Goal: Task Accomplishment & Management: Complete application form

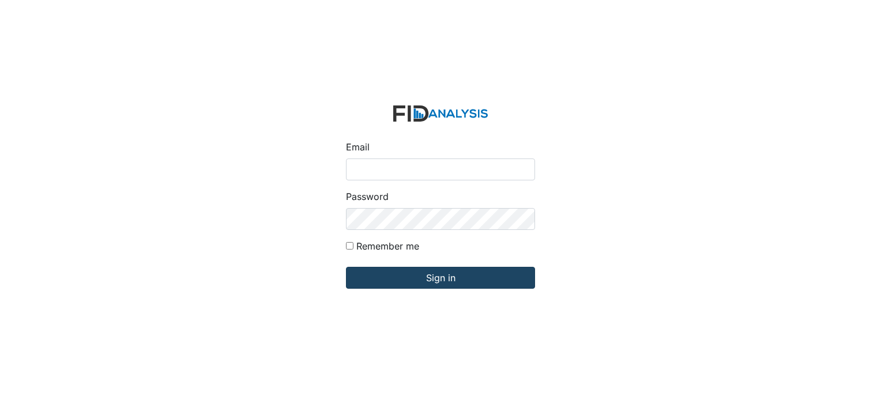
type input "[PERSON_NAME][EMAIL_ADDRESS][DOMAIN_NAME]"
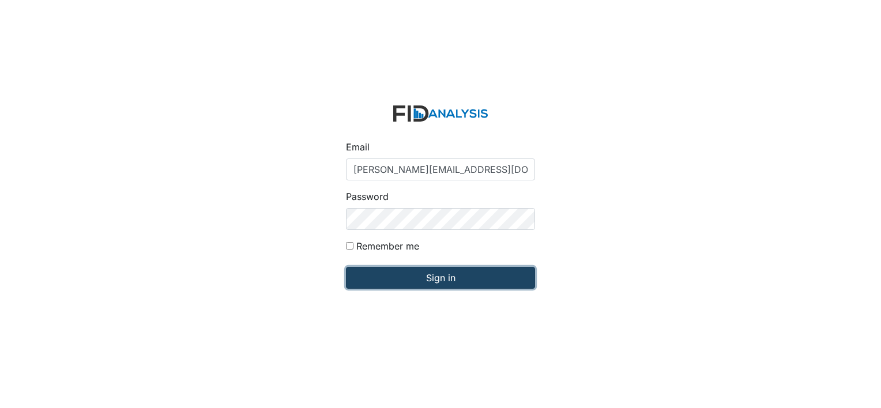
click at [366, 275] on input "Sign in" at bounding box center [440, 278] width 189 height 22
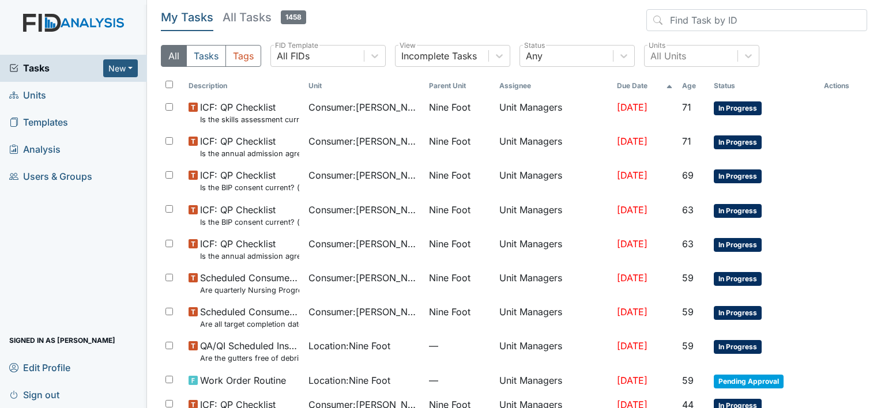
click at [40, 94] on span "Units" at bounding box center [27, 96] width 37 height 18
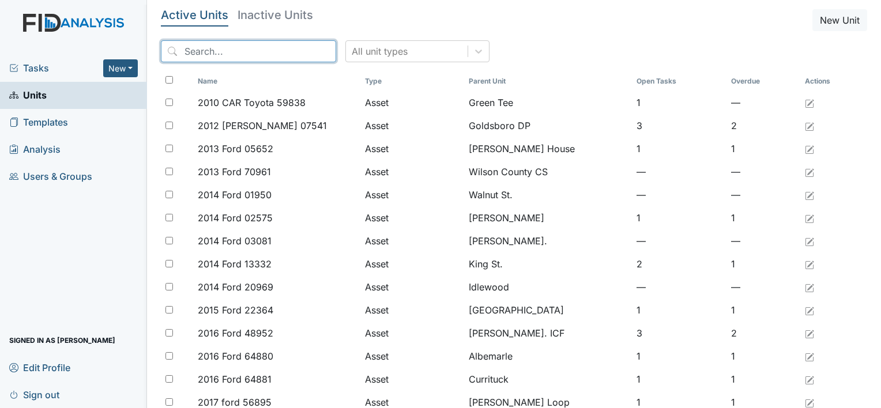
click at [193, 53] on input "search" at bounding box center [248, 51] width 175 height 22
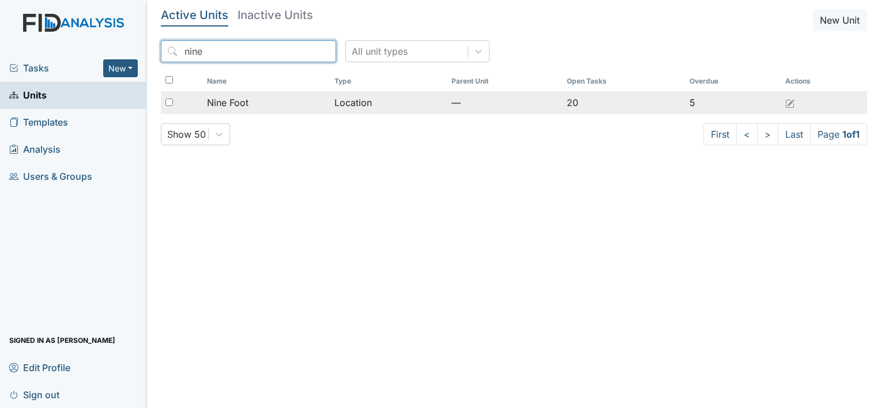
type input "nine"
click at [231, 106] on span "Nine Foot" at bounding box center [228, 103] width 42 height 14
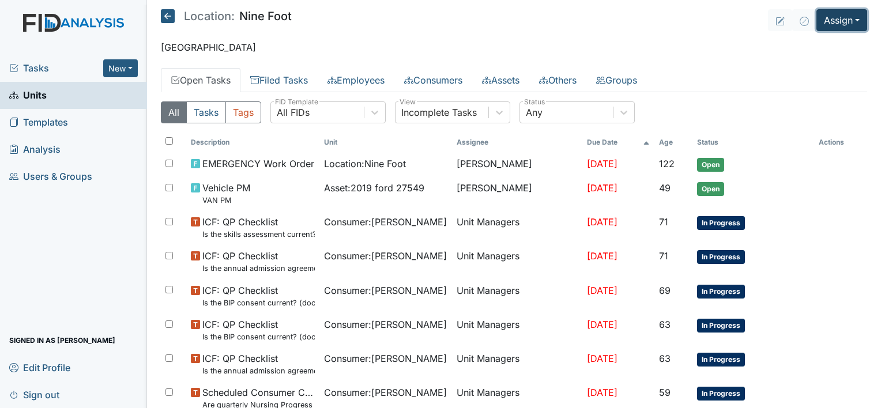
click at [835, 21] on button "Assign" at bounding box center [842, 20] width 51 height 22
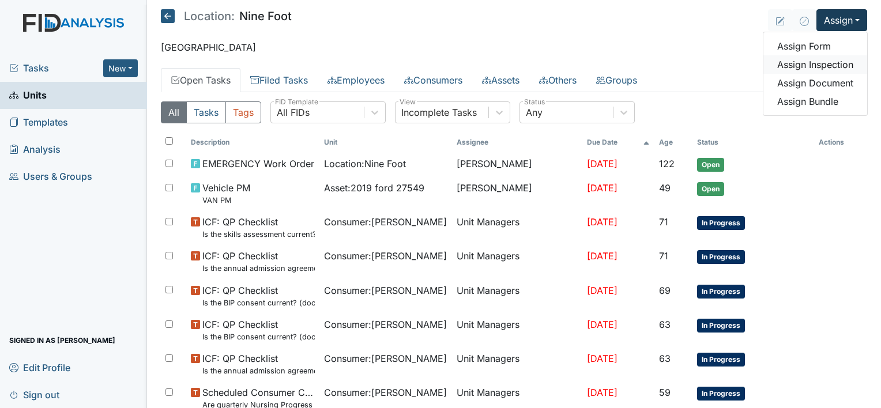
click at [826, 65] on link "Assign Inspection" at bounding box center [816, 64] width 104 height 18
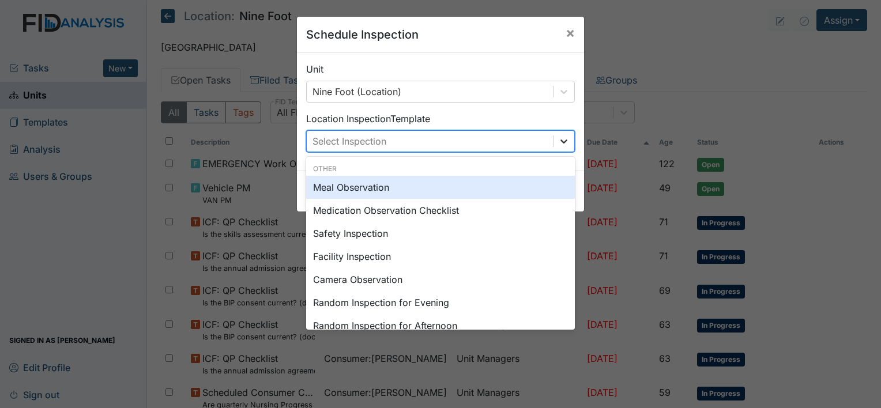
click at [565, 140] on icon at bounding box center [564, 142] width 12 height 12
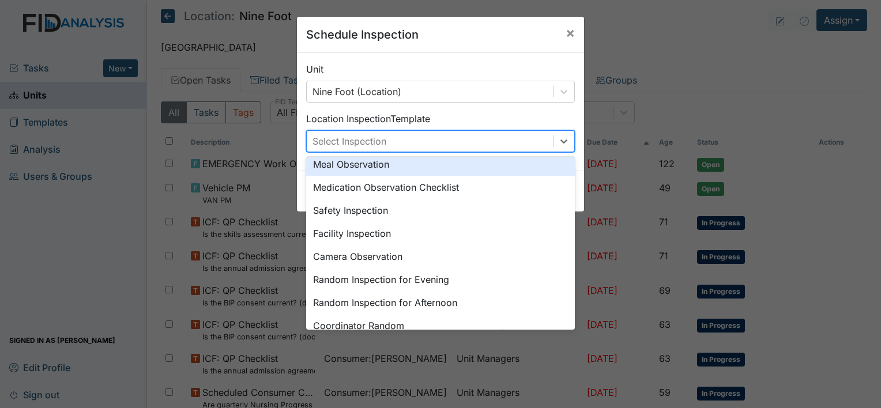
scroll to position [46, 0]
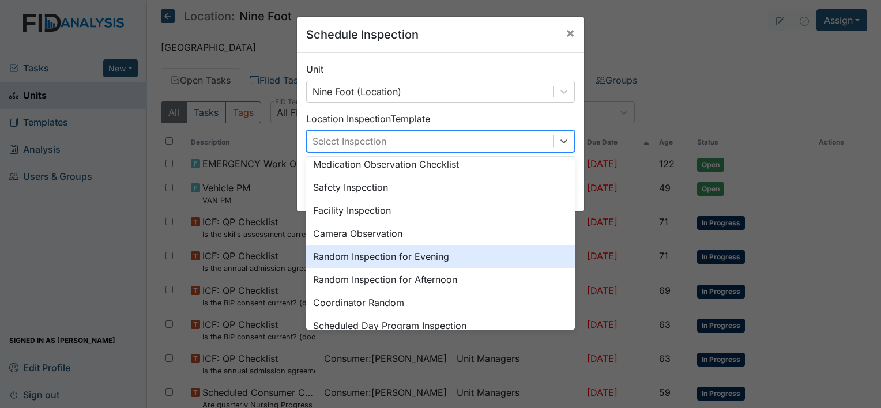
click at [433, 255] on div "Random Inspection for Evening" at bounding box center [440, 256] width 269 height 23
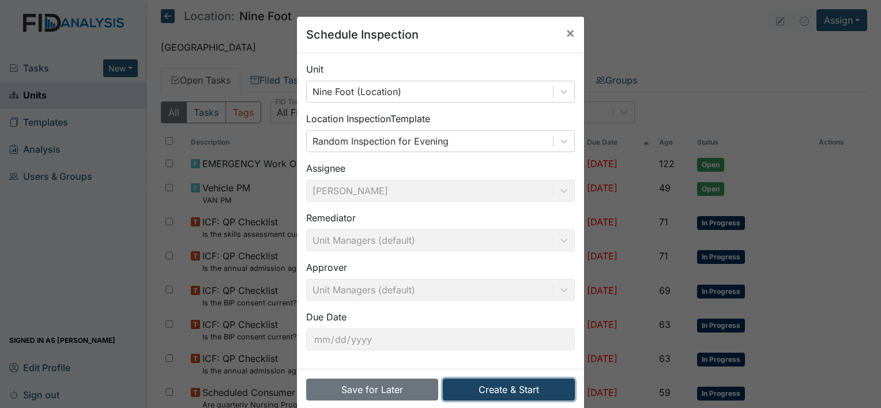
click at [505, 389] on button "Create & Start" at bounding box center [509, 390] width 132 height 22
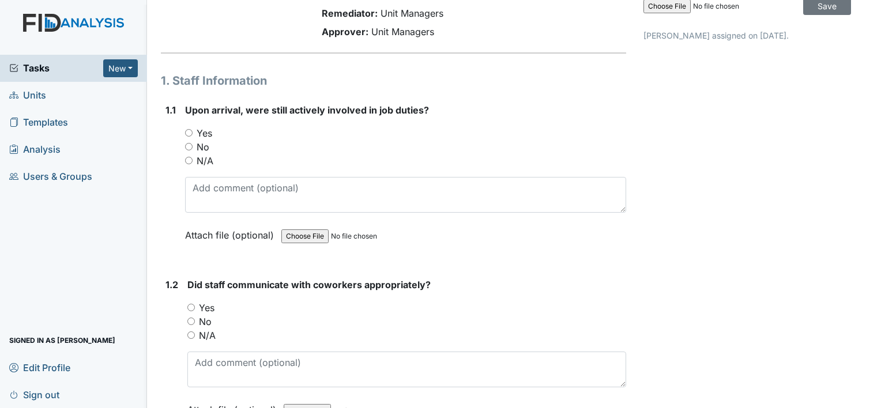
scroll to position [84, 0]
click at [188, 134] on input "Yes" at bounding box center [188, 132] width 7 height 7
radio input "true"
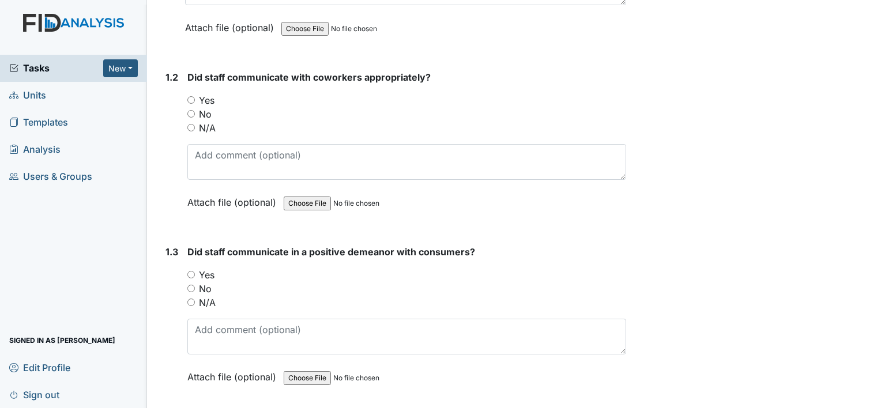
scroll to position [292, 0]
click at [190, 97] on input "Yes" at bounding box center [190, 99] width 7 height 7
radio input "true"
click at [191, 274] on input "Yes" at bounding box center [190, 273] width 7 height 7
radio input "true"
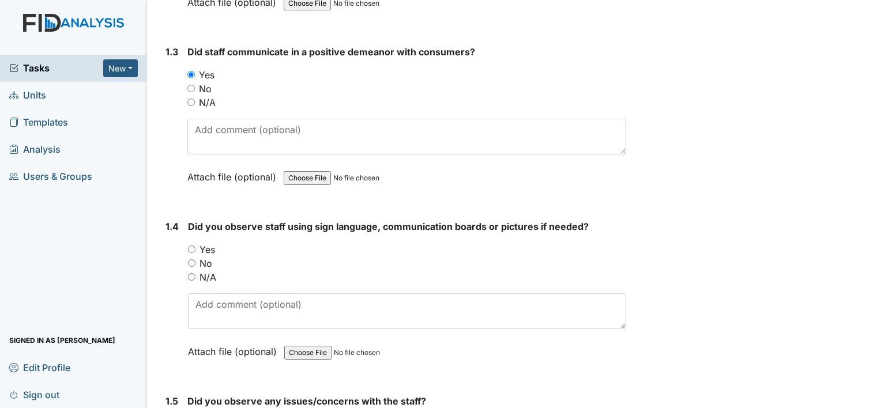
scroll to position [514, 0]
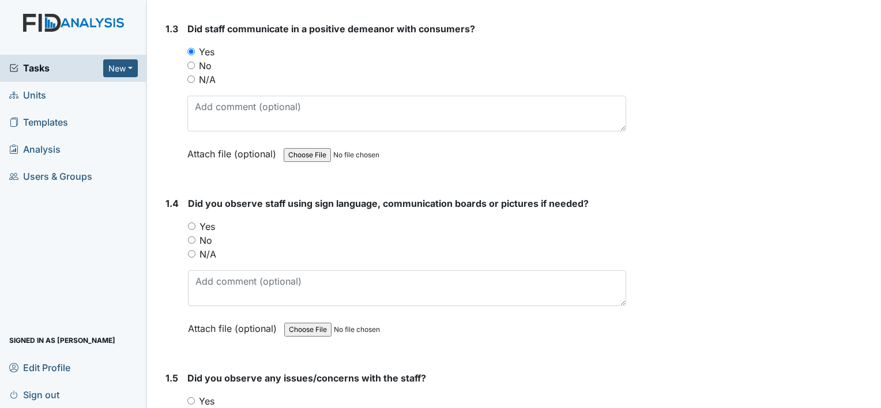
click at [191, 224] on input "Yes" at bounding box center [191, 226] width 7 height 7
radio input "true"
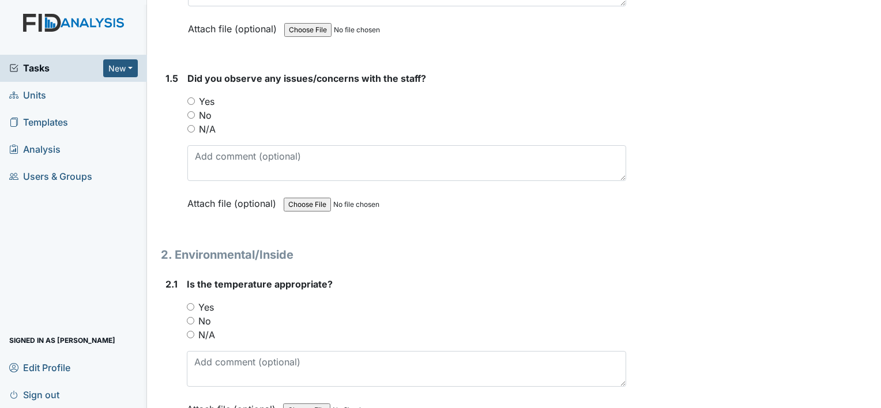
scroll to position [837, 0]
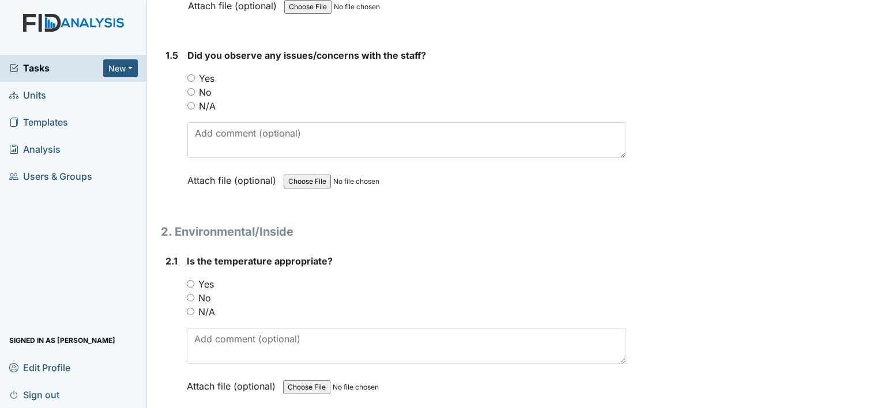
click at [192, 76] on input "Yes" at bounding box center [190, 77] width 7 height 7
radio input "true"
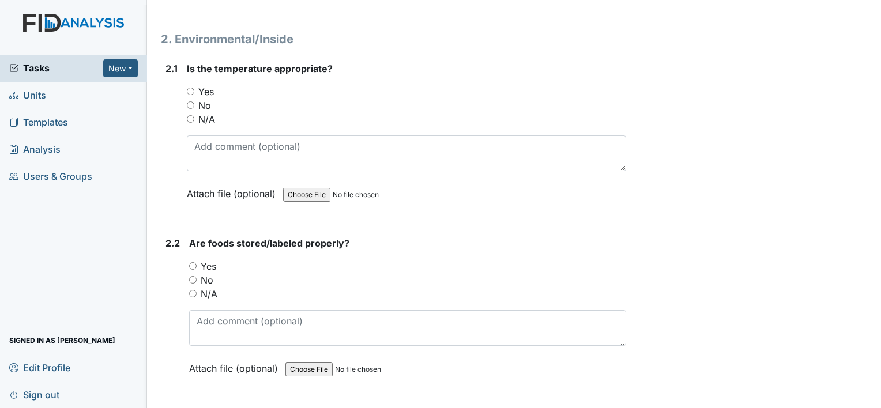
scroll to position [1053, 0]
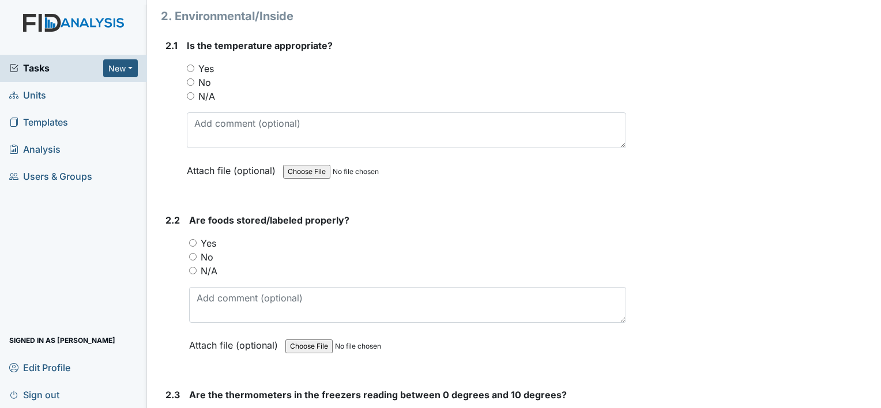
click at [189, 65] on input "Yes" at bounding box center [190, 68] width 7 height 7
radio input "true"
click at [192, 239] on input "Yes" at bounding box center [192, 242] width 7 height 7
radio input "true"
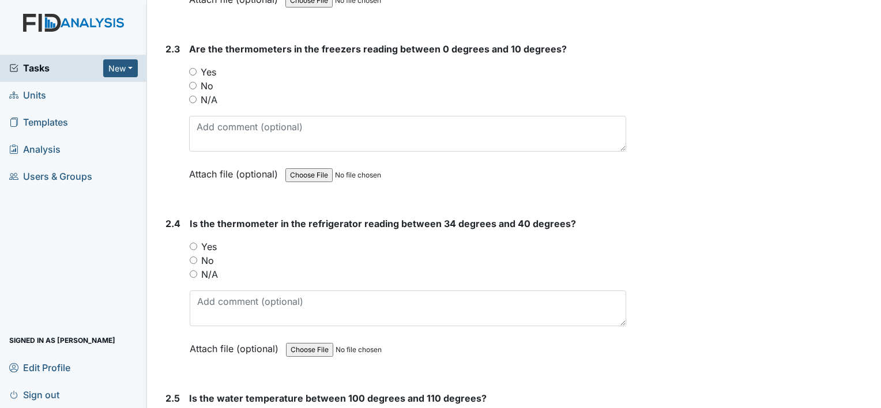
scroll to position [1422, 0]
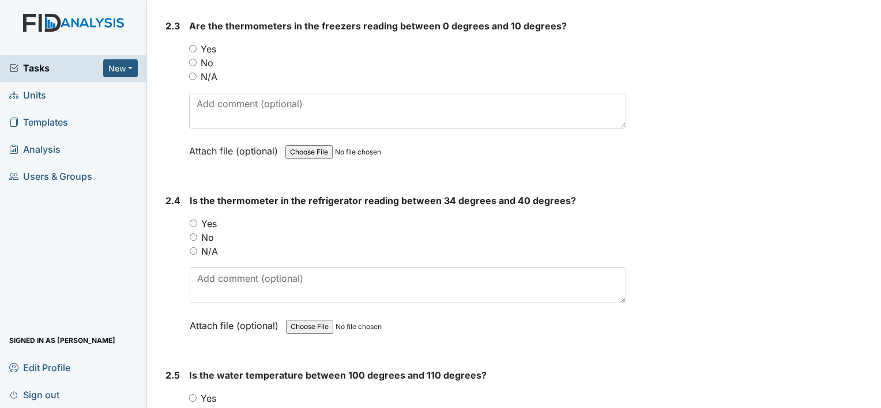
click at [193, 45] on input "Yes" at bounding box center [192, 48] width 7 height 7
radio input "true"
click at [193, 220] on input "Yes" at bounding box center [193, 223] width 7 height 7
radio input "true"
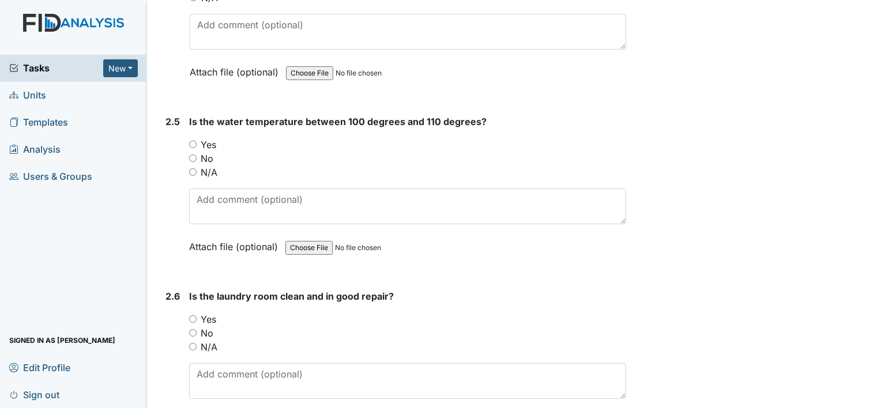
scroll to position [1707, 0]
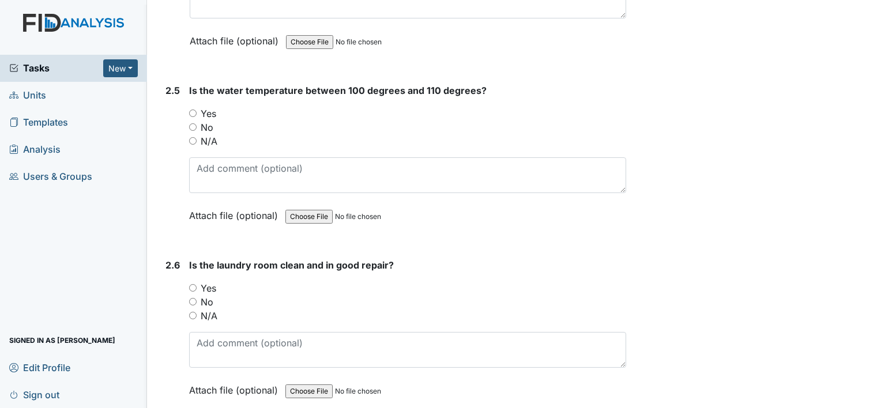
click at [193, 110] on input "Yes" at bounding box center [192, 113] width 7 height 7
radio input "true"
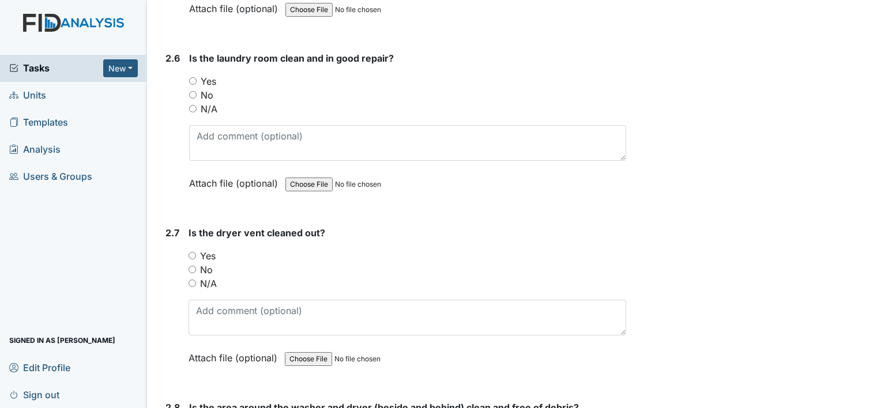
scroll to position [1915, 0]
click at [192, 77] on input "Yes" at bounding box center [192, 80] width 7 height 7
radio input "true"
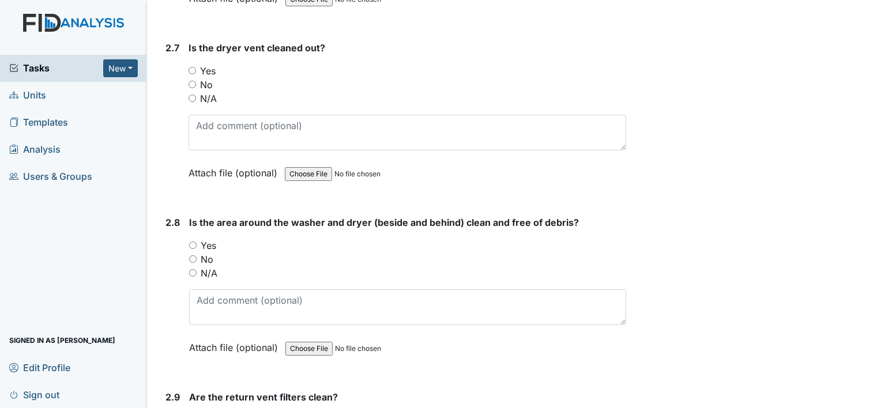
scroll to position [2122, 0]
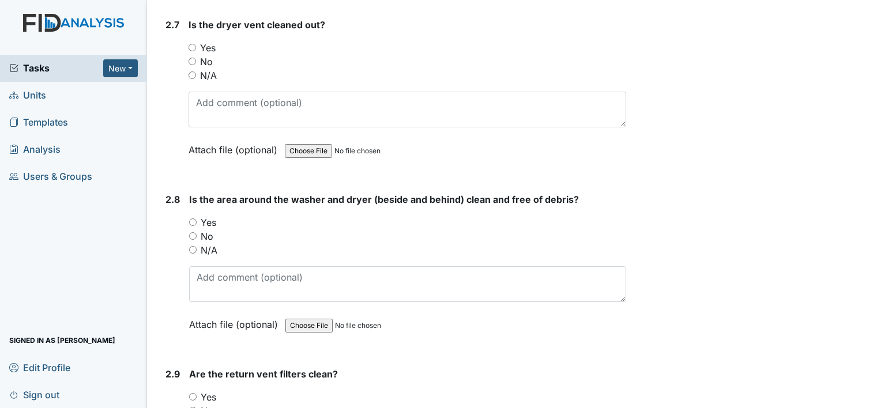
click at [193, 44] on input "Yes" at bounding box center [192, 47] width 7 height 7
radio input "true"
click at [194, 219] on input "Yes" at bounding box center [192, 222] width 7 height 7
radio input "true"
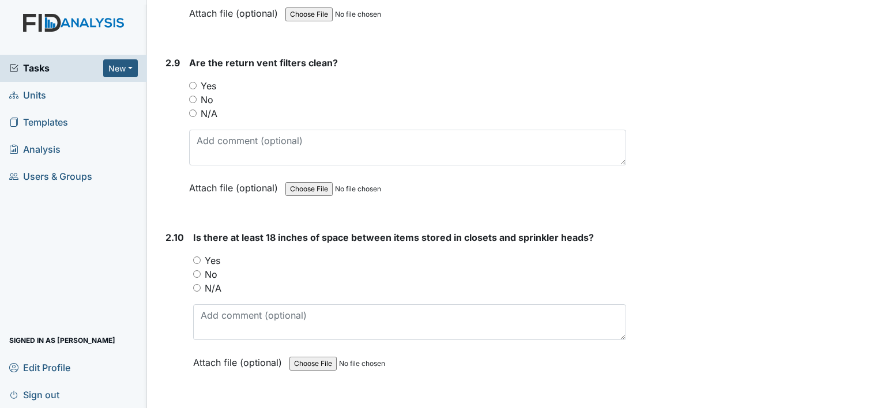
scroll to position [2438, 0]
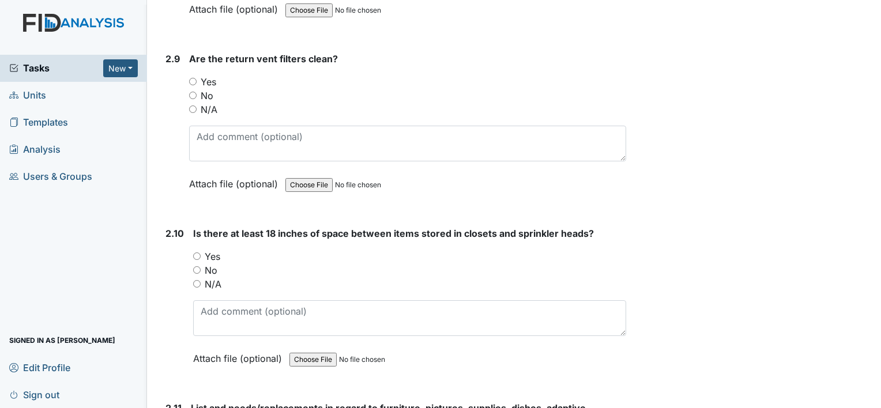
click at [191, 78] on input "Yes" at bounding box center [192, 81] width 7 height 7
radio input "true"
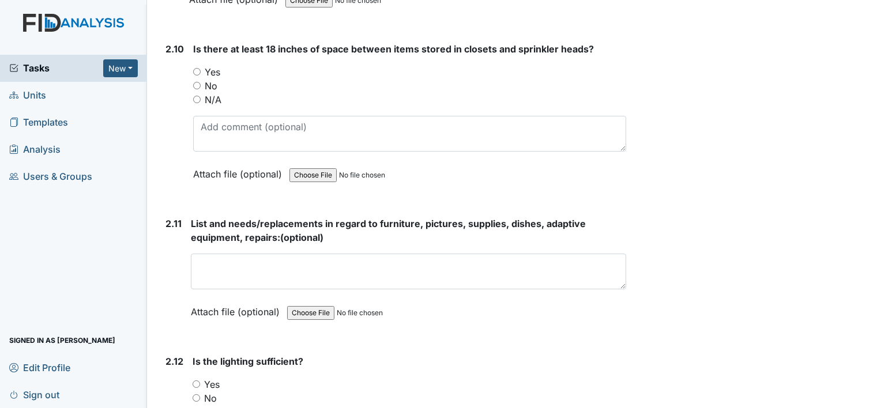
scroll to position [2645, 0]
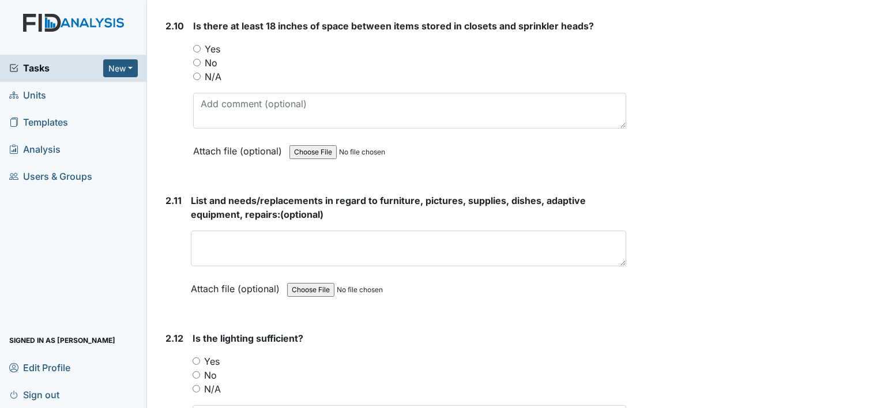
click at [196, 45] on input "Yes" at bounding box center [196, 48] width 7 height 7
radio input "true"
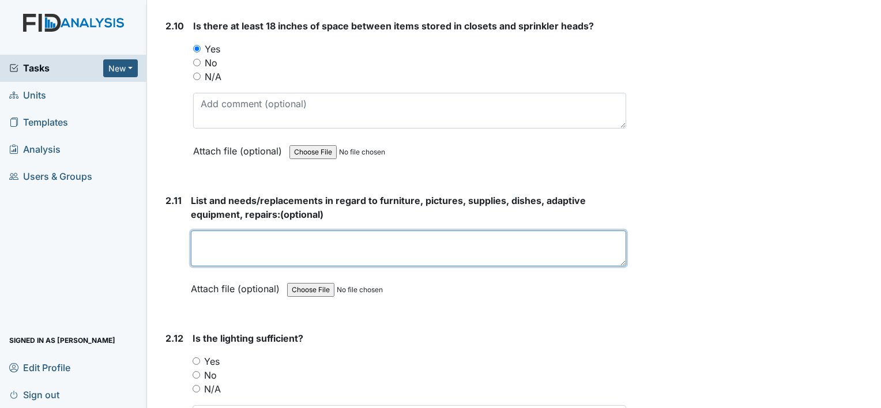
click at [239, 240] on textarea at bounding box center [408, 249] width 435 height 36
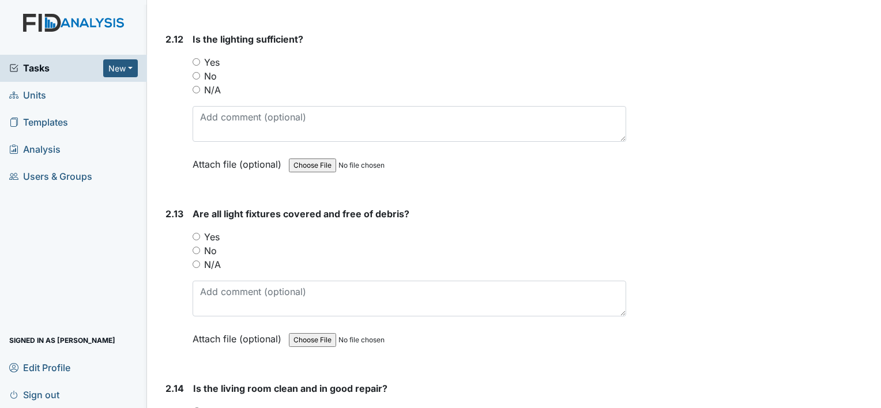
scroll to position [2945, 0]
type textarea "none"
click at [194, 58] on input "Yes" at bounding box center [196, 61] width 7 height 7
radio input "true"
click at [196, 232] on input "Yes" at bounding box center [196, 235] width 7 height 7
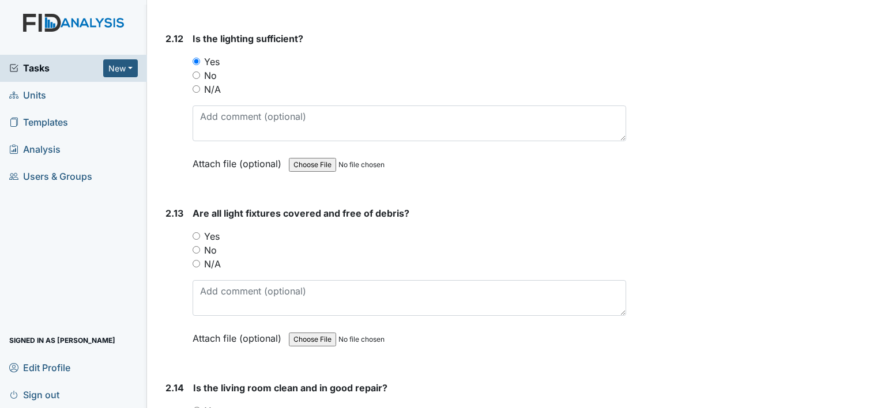
radio input "true"
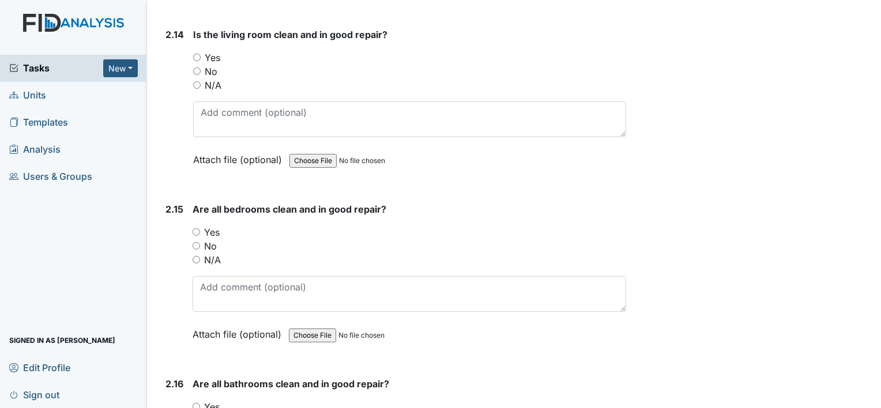
scroll to position [3322, 0]
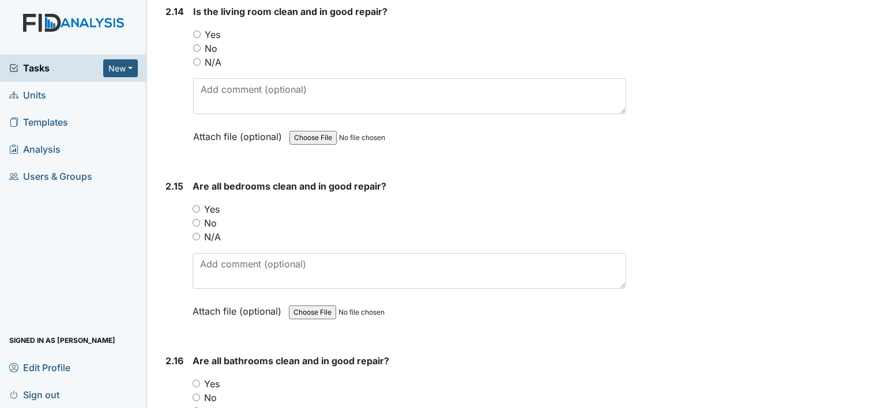
click at [197, 31] on input "Yes" at bounding box center [196, 34] width 7 height 7
radio input "true"
click at [196, 205] on input "Yes" at bounding box center [196, 208] width 7 height 7
radio input "true"
click at [198, 380] on input "Yes" at bounding box center [196, 383] width 7 height 7
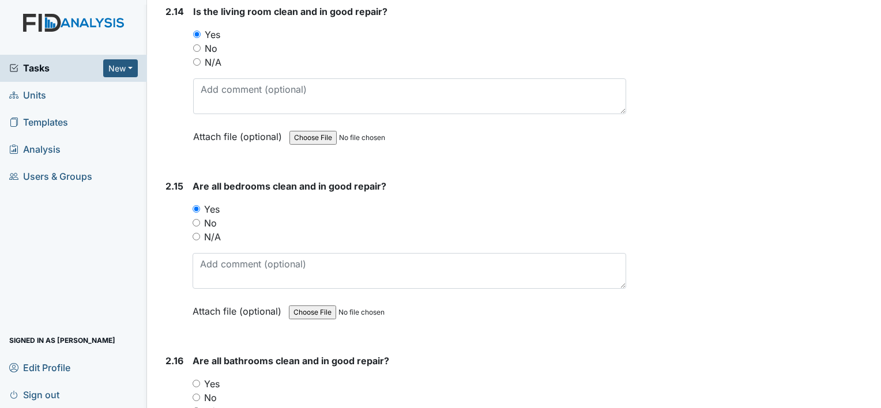
radio input "true"
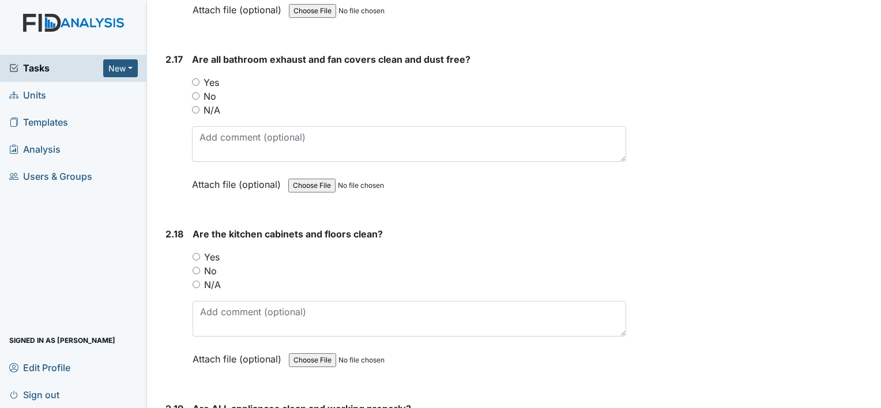
scroll to position [3821, 0]
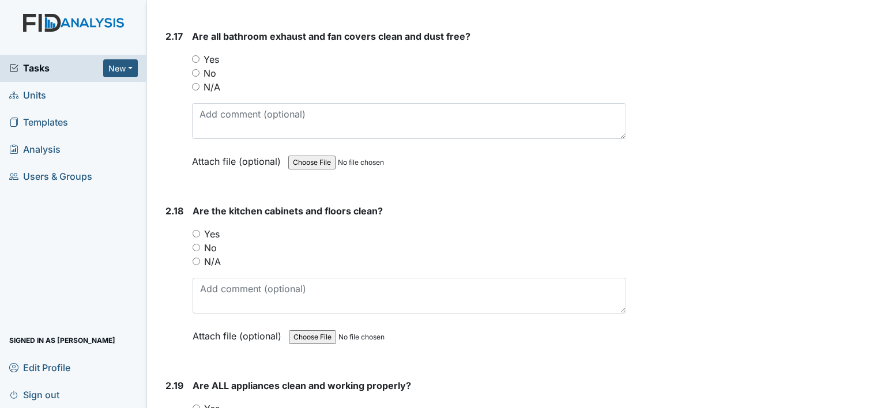
click at [192, 55] on input "Yes" at bounding box center [195, 58] width 7 height 7
radio input "true"
click at [197, 230] on input "Yes" at bounding box center [196, 233] width 7 height 7
radio input "true"
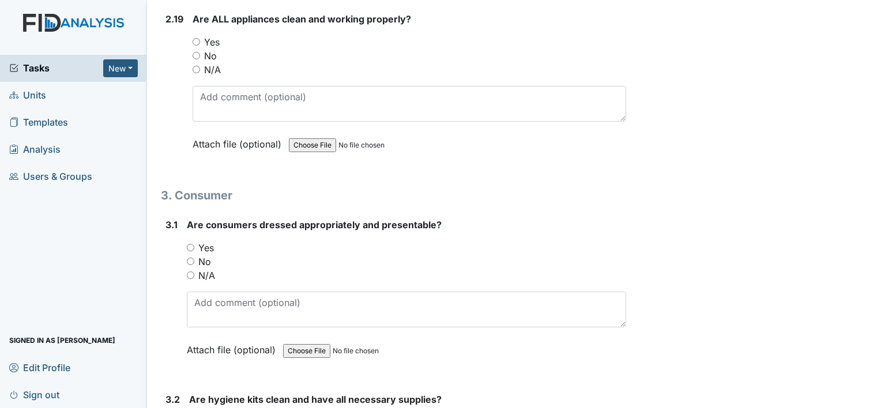
scroll to position [4199, 0]
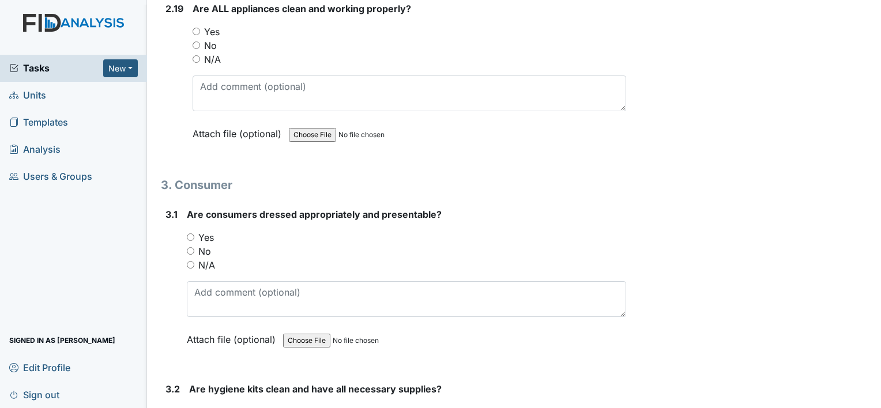
click at [194, 28] on input "Yes" at bounding box center [196, 31] width 7 height 7
radio input "true"
click at [190, 234] on input "Yes" at bounding box center [190, 237] width 7 height 7
radio input "true"
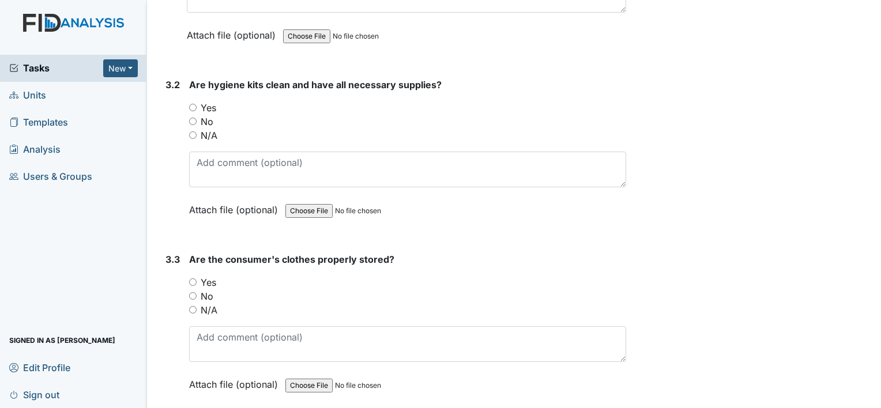
scroll to position [4514, 0]
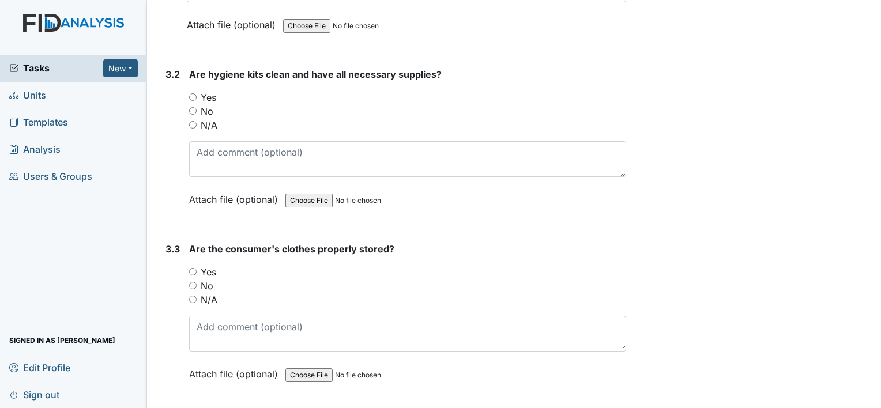
click at [194, 93] on input "Yes" at bounding box center [192, 96] width 7 height 7
radio input "true"
click at [194, 268] on input "Yes" at bounding box center [192, 271] width 7 height 7
radio input "true"
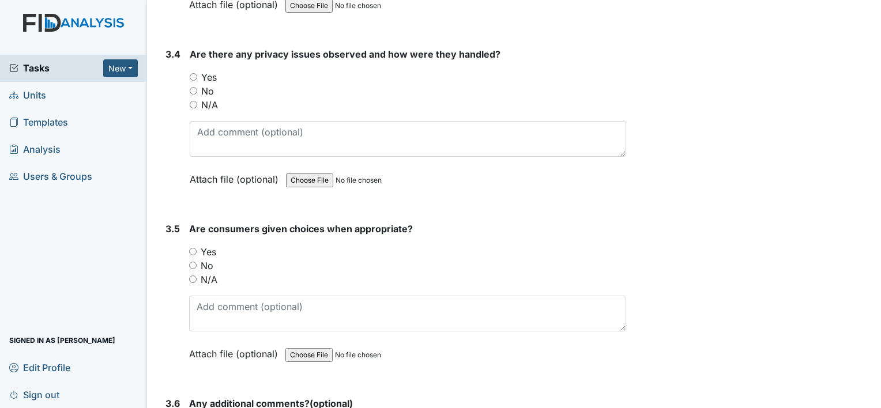
scroll to position [4906, 0]
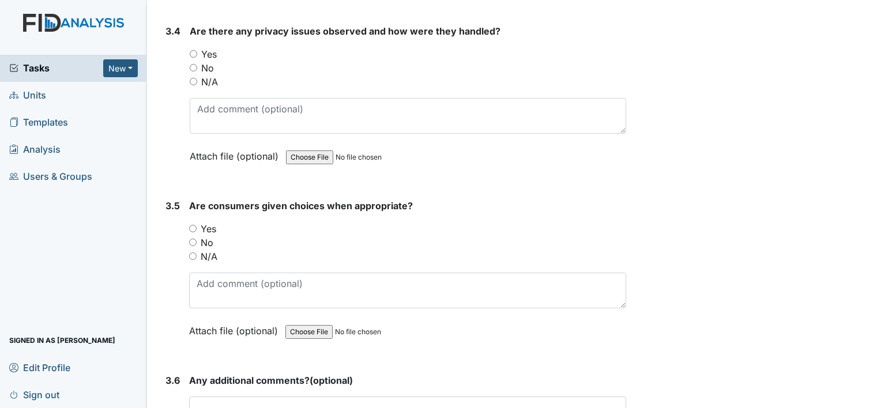
click at [191, 64] on input "No" at bounding box center [193, 67] width 7 height 7
radio input "true"
click at [193, 225] on input "Yes" at bounding box center [192, 228] width 7 height 7
radio input "true"
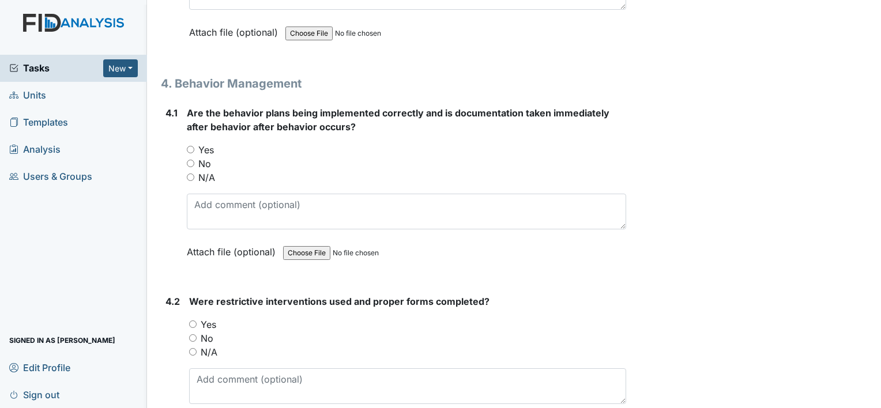
scroll to position [5352, 0]
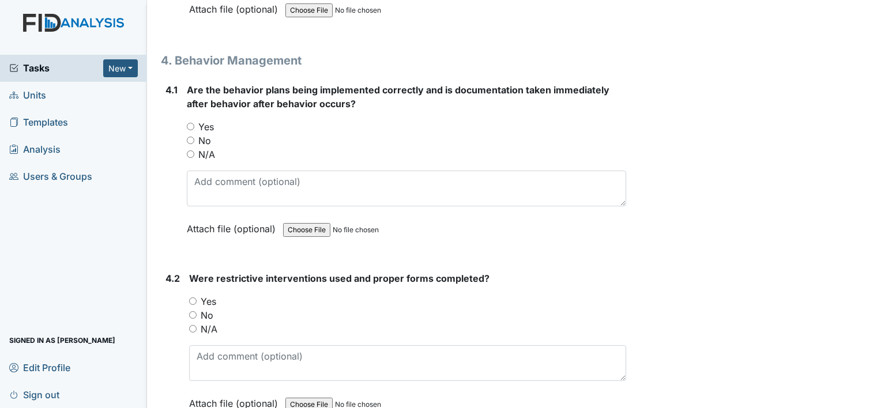
click at [189, 123] on input "Yes" at bounding box center [190, 126] width 7 height 7
radio input "true"
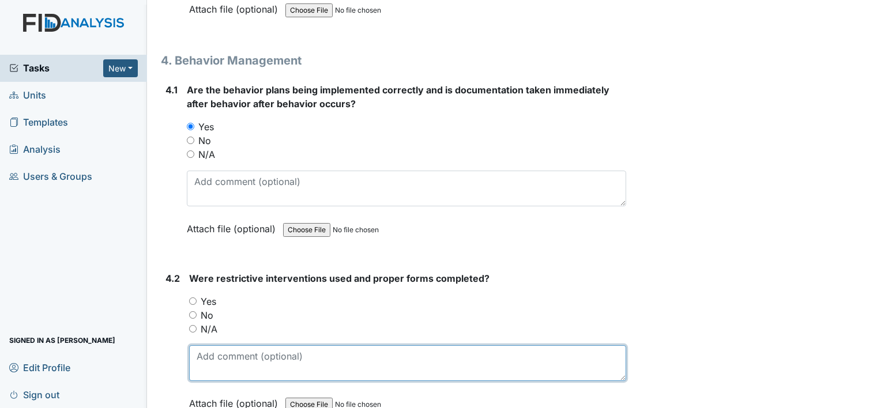
click at [215, 348] on textarea at bounding box center [407, 363] width 437 height 36
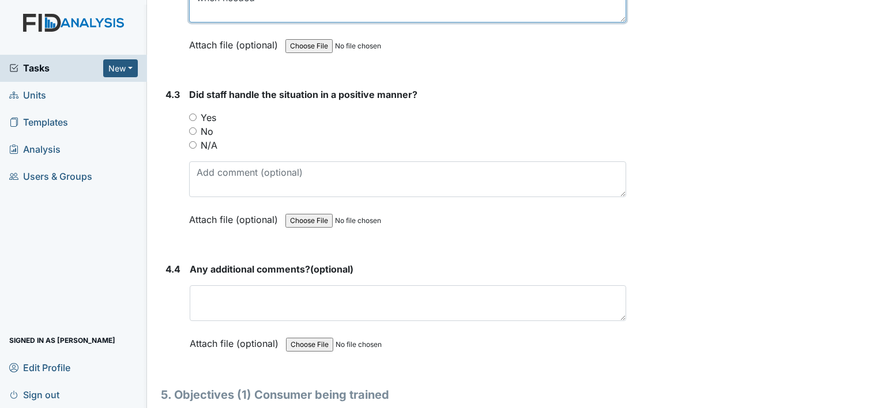
scroll to position [5728, 0]
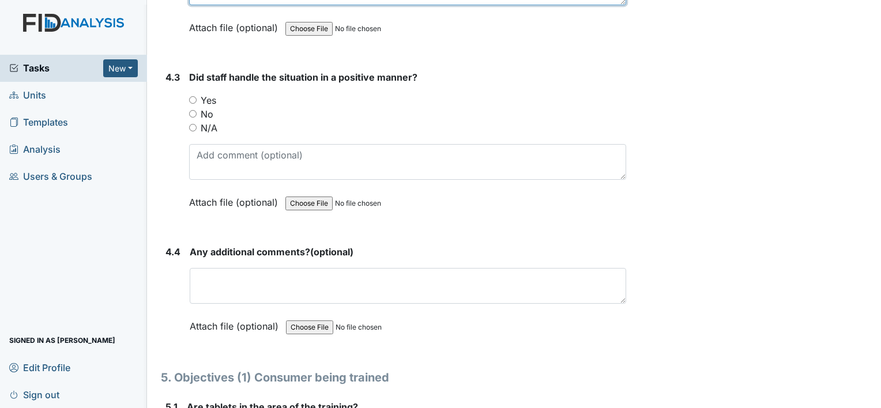
type textarea "when needed"
click at [193, 96] on input "Yes" at bounding box center [192, 99] width 7 height 7
radio input "true"
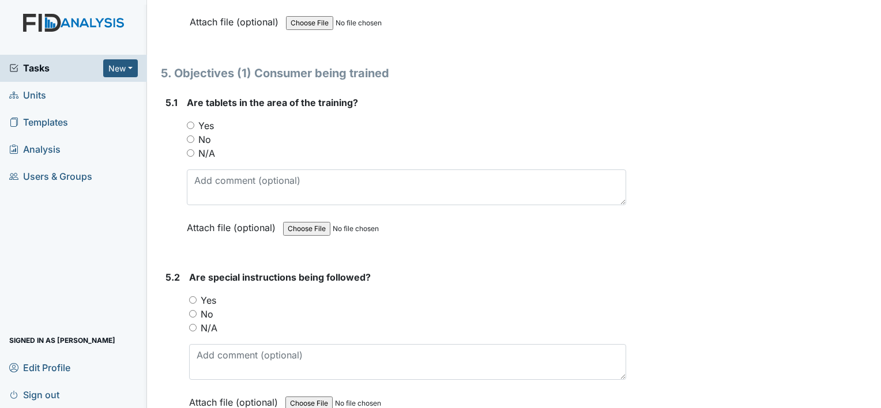
scroll to position [6036, 0]
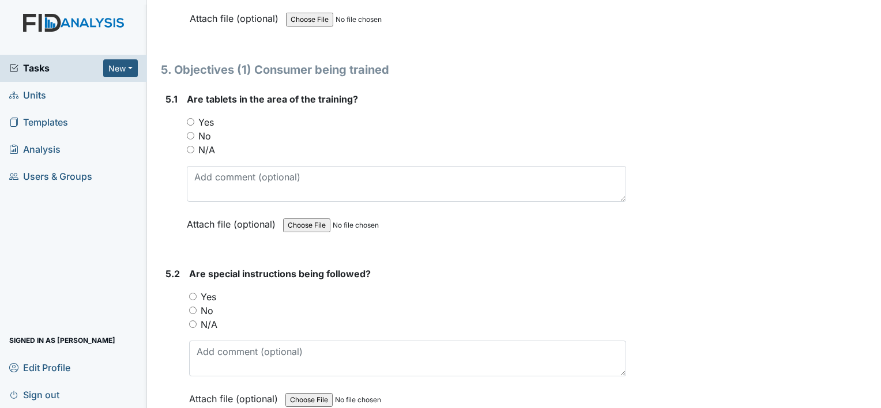
click at [190, 118] on input "Yes" at bounding box center [190, 121] width 7 height 7
radio input "true"
click at [194, 293] on input "Yes" at bounding box center [192, 296] width 7 height 7
radio input "true"
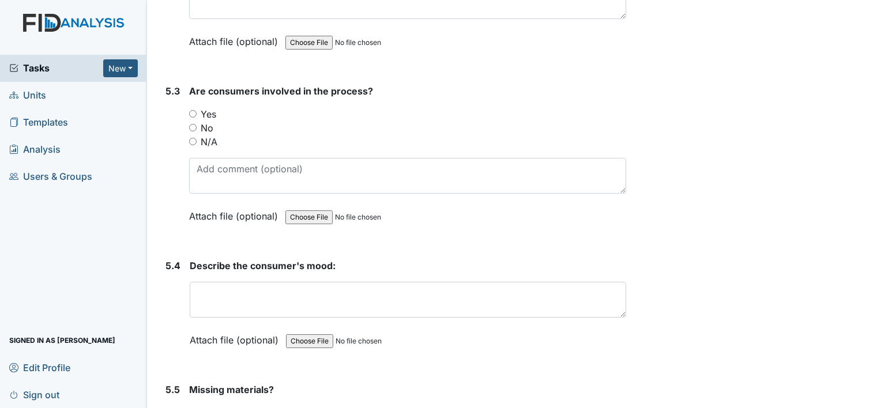
scroll to position [6405, 0]
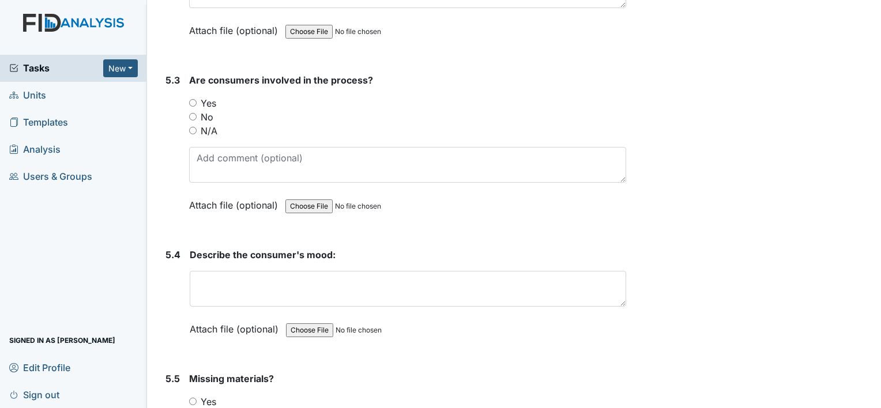
click at [193, 99] on input "Yes" at bounding box center [192, 102] width 7 height 7
radio input "true"
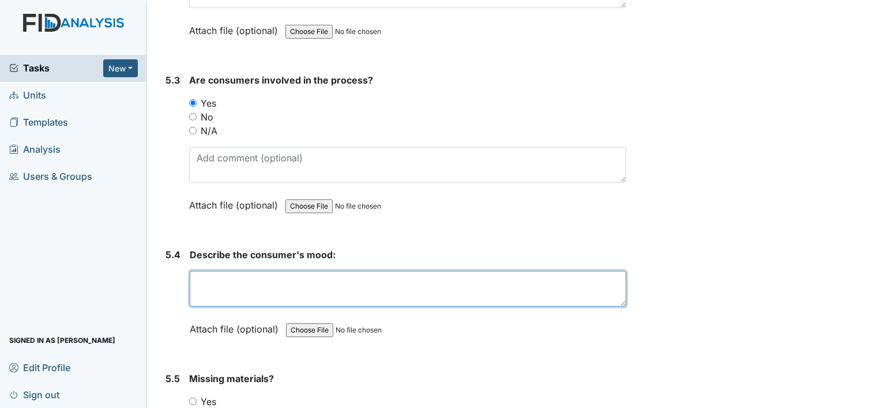
click at [204, 271] on textarea at bounding box center [408, 289] width 437 height 36
type textarea "t"
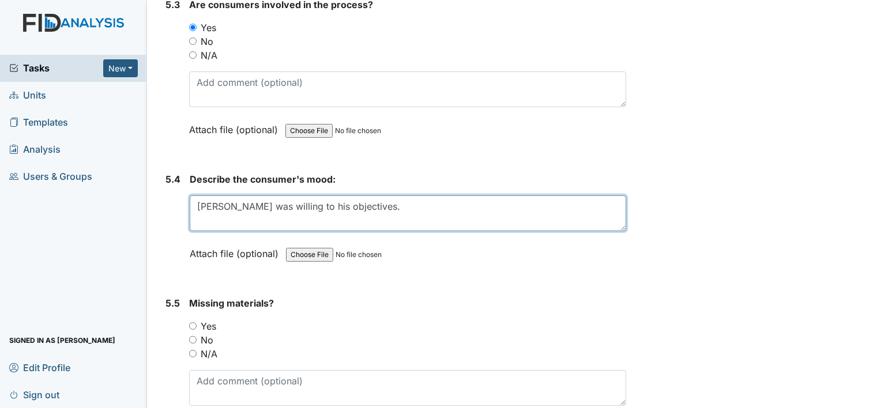
scroll to position [6482, 0]
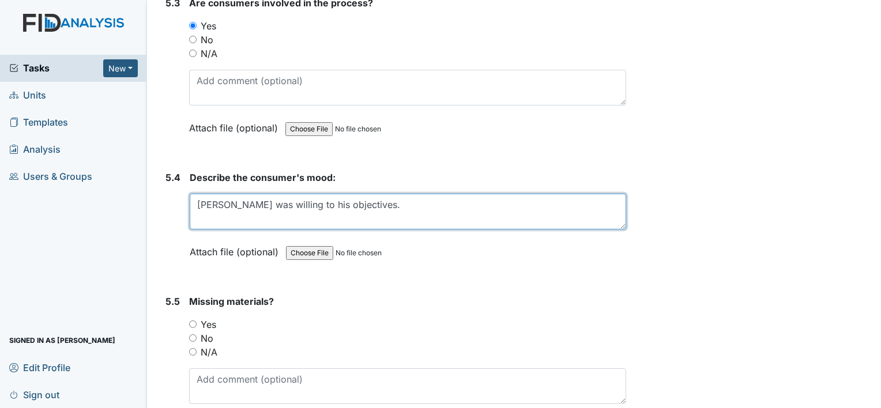
click at [349, 194] on textarea "Terry was willing to his objectives." at bounding box center [408, 212] width 437 height 36
click at [431, 194] on textarea "Terry was willing to his objectives. with no fussing" at bounding box center [408, 212] width 437 height 36
click at [344, 194] on textarea "Terry was willing to his objectives. with no fussing" at bounding box center [408, 212] width 437 height 36
click at [348, 194] on textarea "Terry was willing to his objectives. with no fussing" at bounding box center [408, 212] width 437 height 36
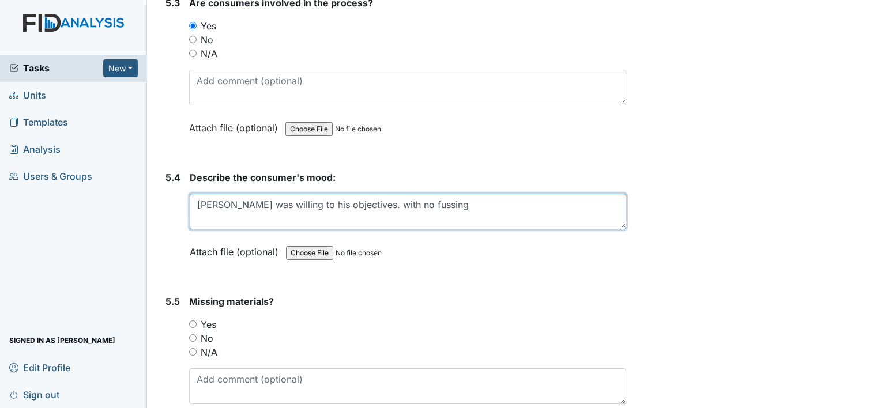
click at [345, 194] on textarea "Terry was willing to his objectives. with no fussing" at bounding box center [408, 212] width 437 height 36
click at [416, 194] on textarea "Terry was willing to his objectives with no fussing" at bounding box center [408, 212] width 437 height 36
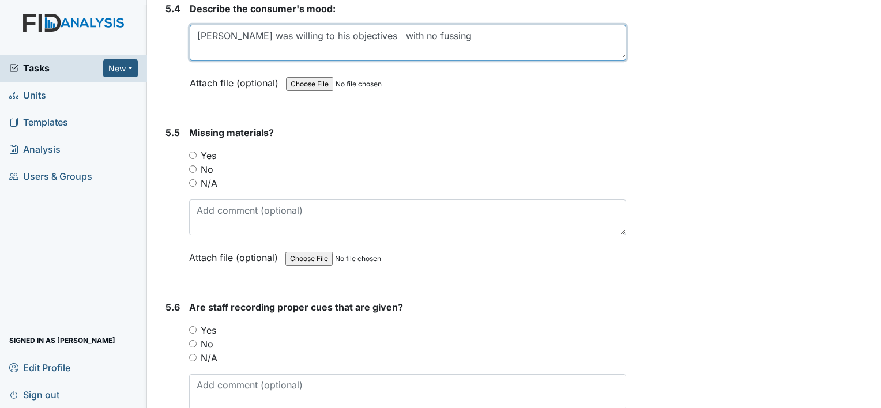
scroll to position [6674, 0]
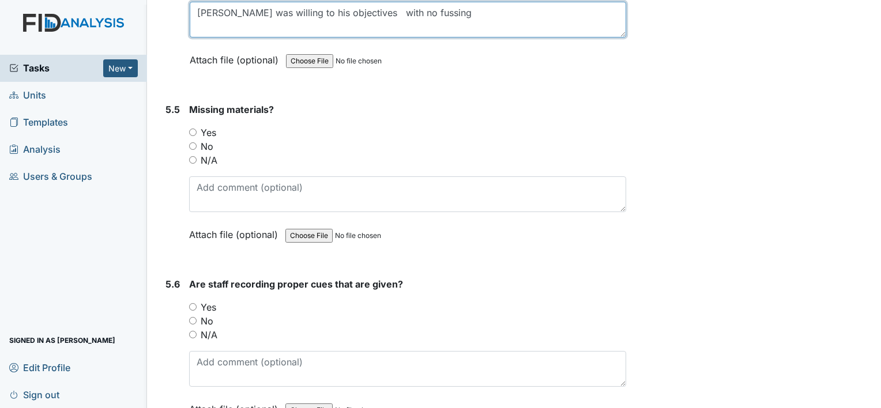
type textarea "Terry was willing to his objectives with no fussing"
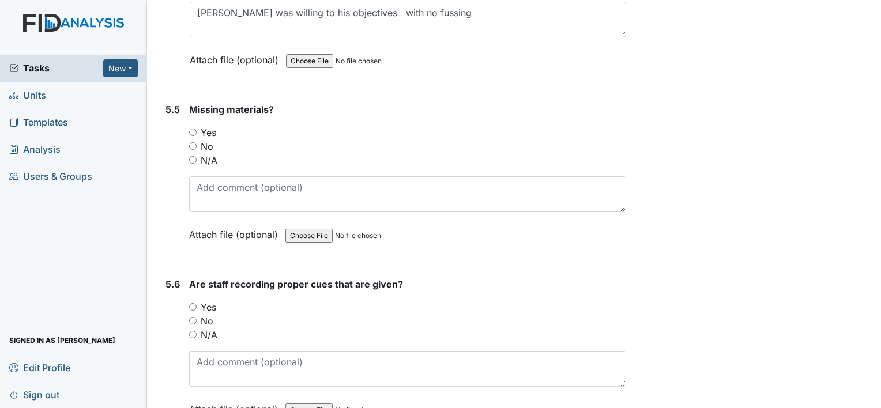
click at [193, 142] on input "No" at bounding box center [192, 145] width 7 height 7
radio input "true"
click at [194, 303] on input "Yes" at bounding box center [192, 306] width 7 height 7
radio input "true"
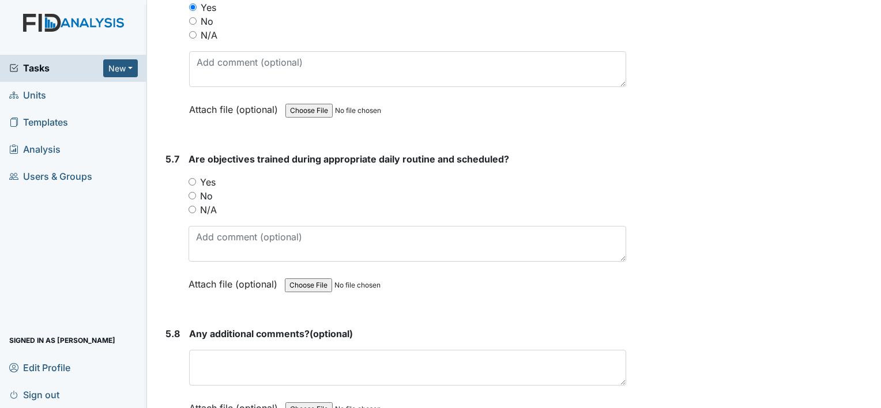
scroll to position [6997, 0]
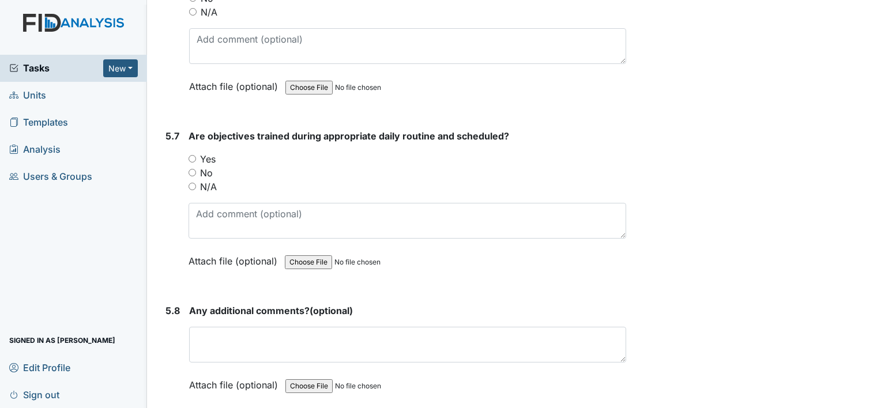
click at [191, 155] on input "Yes" at bounding box center [192, 158] width 7 height 7
radio input "true"
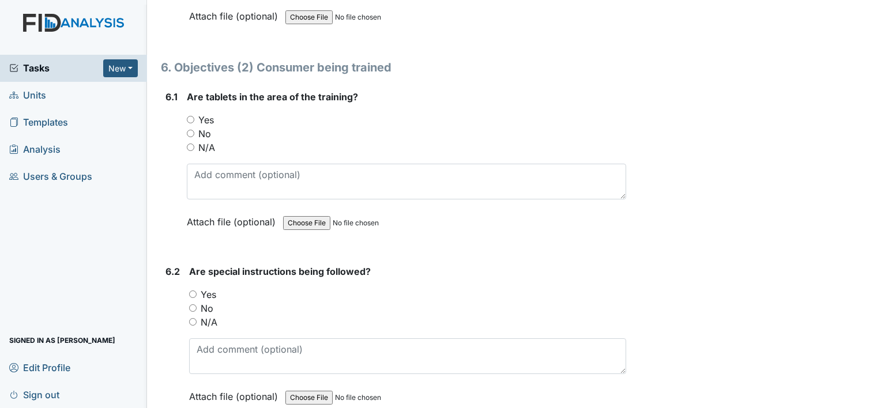
scroll to position [7374, 0]
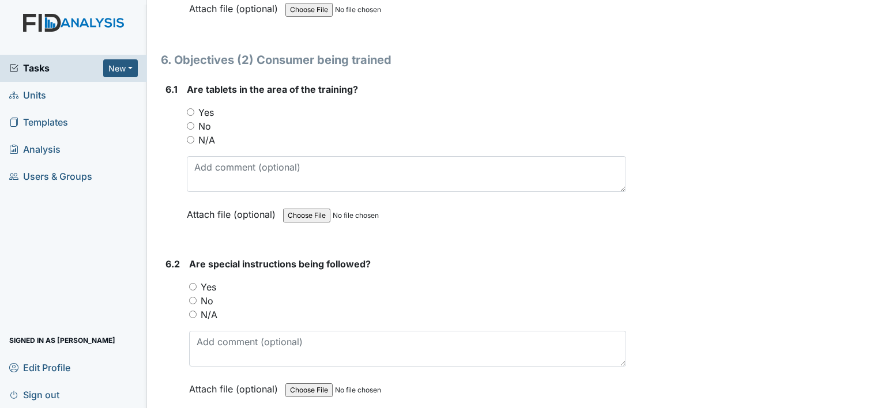
click at [188, 108] on input "Yes" at bounding box center [190, 111] width 7 height 7
radio input "true"
click at [194, 283] on input "Yes" at bounding box center [192, 286] width 7 height 7
radio input "true"
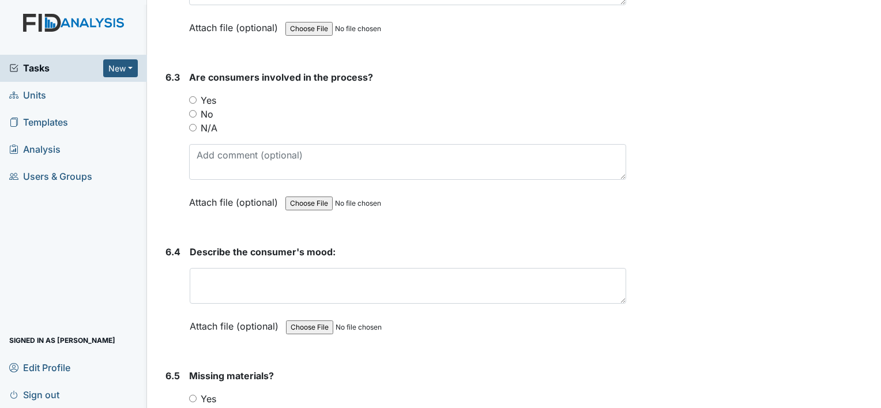
scroll to position [7758, 0]
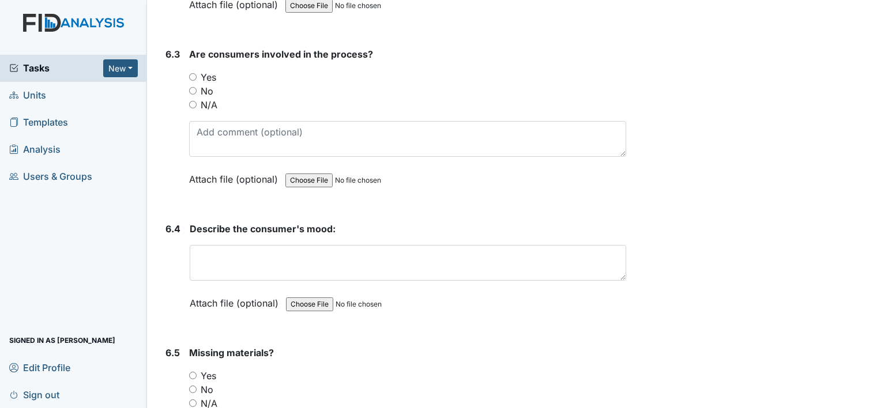
click at [192, 73] on input "Yes" at bounding box center [192, 76] width 7 height 7
radio input "true"
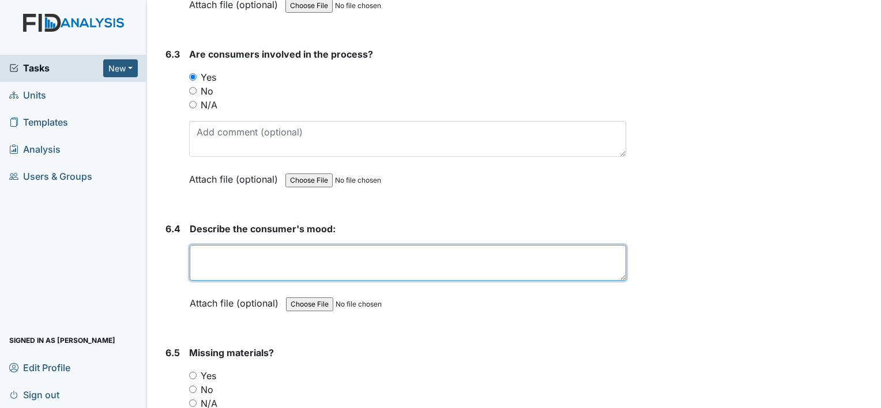
click at [203, 245] on textarea at bounding box center [408, 263] width 437 height 36
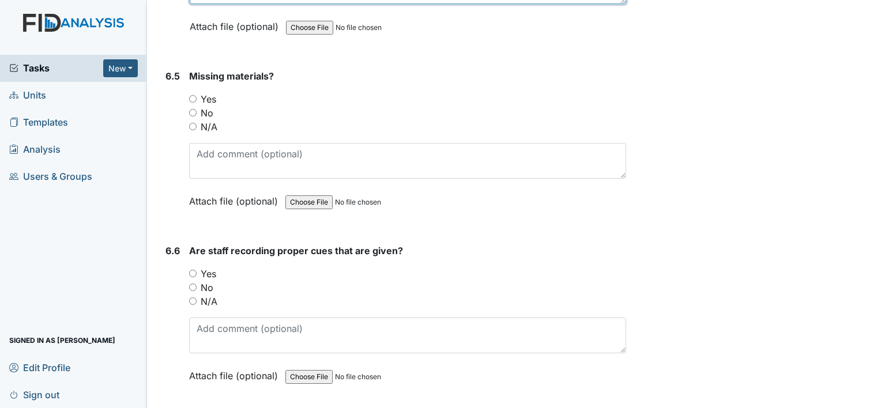
scroll to position [8058, 0]
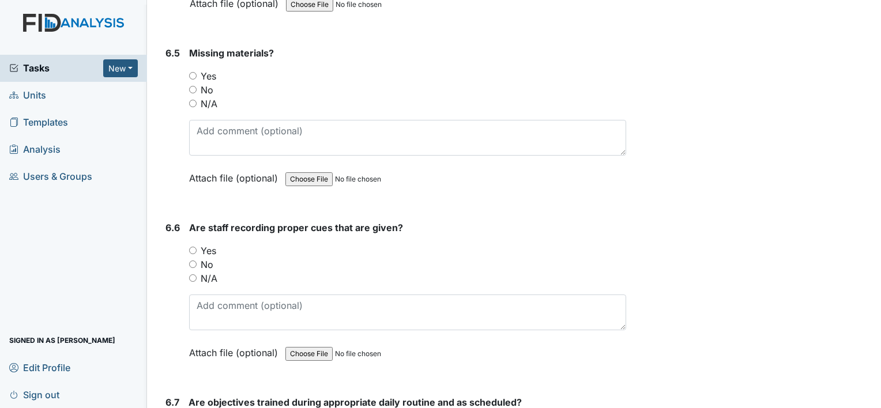
type textarea "Tina was fussing didn't want to do objectives."
click at [191, 86] on input "No" at bounding box center [192, 89] width 7 height 7
radio input "true"
click at [194, 247] on input "Yes" at bounding box center [192, 250] width 7 height 7
radio input "true"
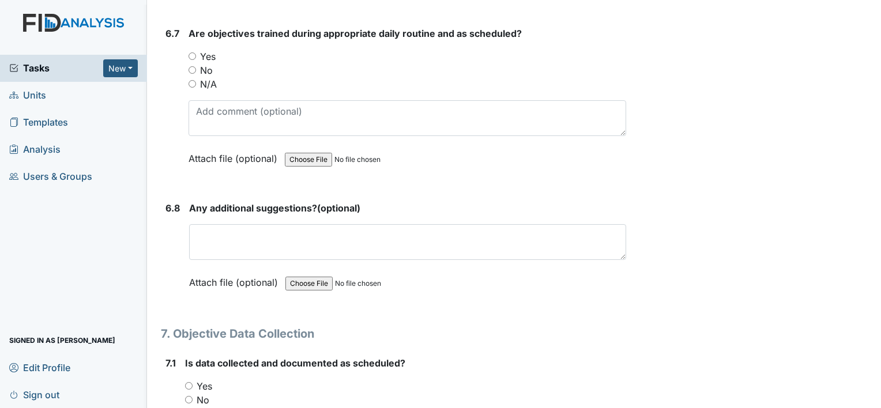
scroll to position [8427, 0]
click at [192, 52] on input "Yes" at bounding box center [192, 55] width 7 height 7
radio input "true"
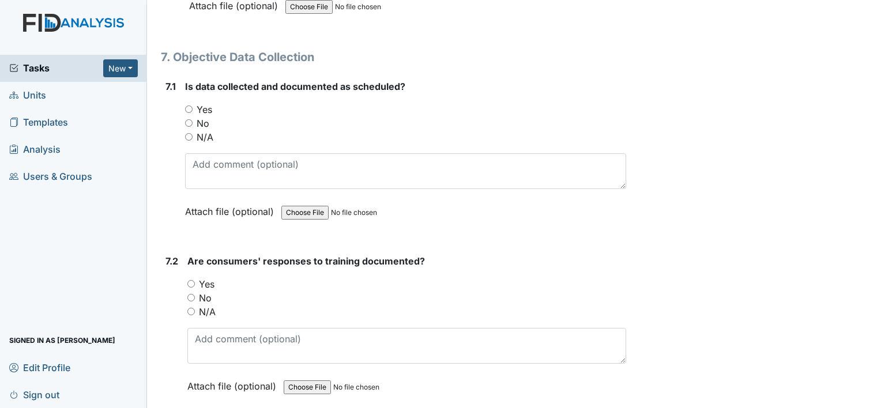
scroll to position [8727, 0]
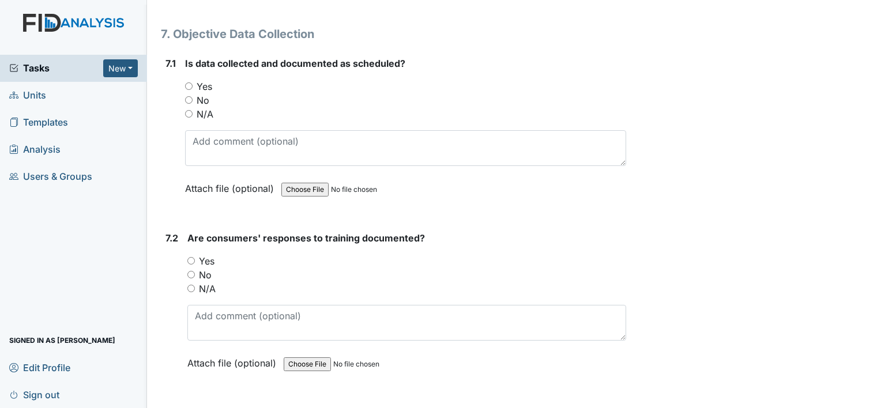
click at [189, 82] on input "Yes" at bounding box center [188, 85] width 7 height 7
radio input "true"
click at [190, 257] on input "Yes" at bounding box center [190, 260] width 7 height 7
radio input "true"
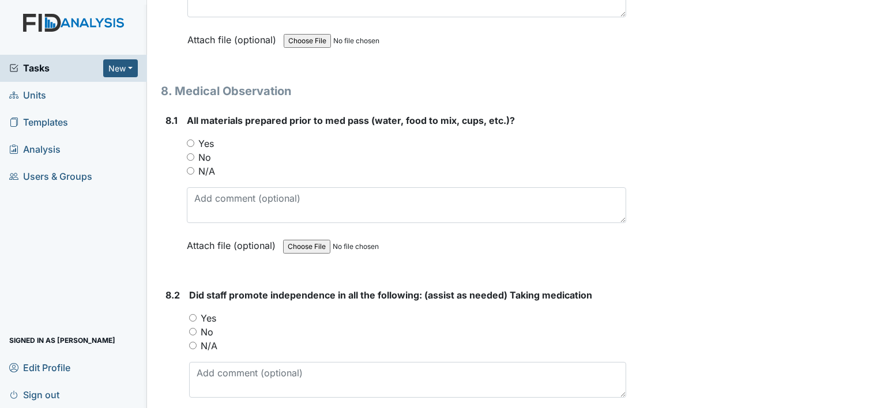
scroll to position [9180, 0]
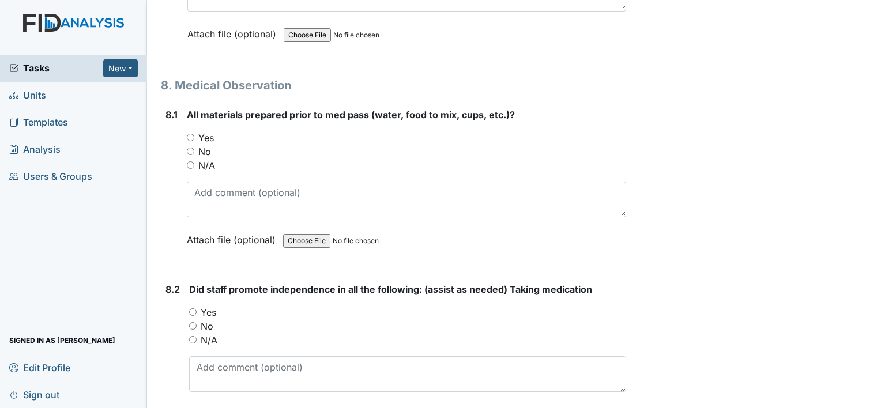
click at [191, 134] on input "Yes" at bounding box center [190, 137] width 7 height 7
radio input "true"
click at [193, 309] on input "Yes" at bounding box center [192, 312] width 7 height 7
radio input "true"
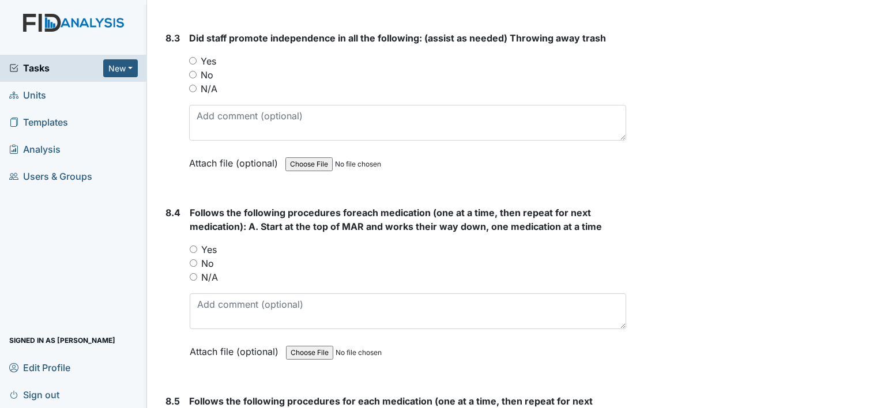
scroll to position [9611, 0]
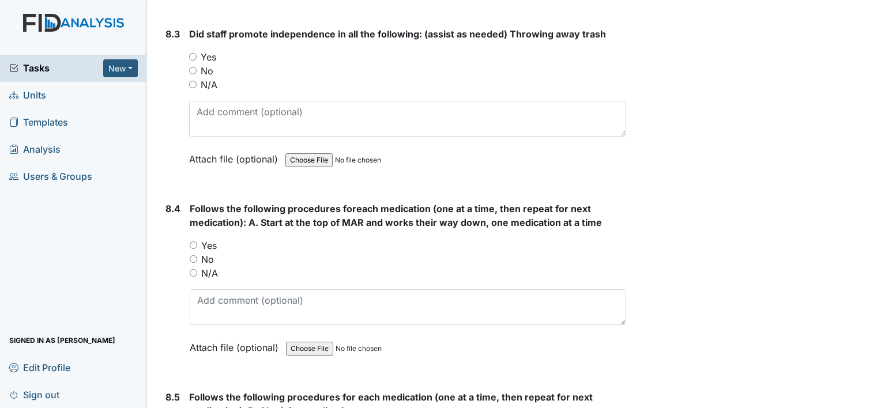
click at [191, 53] on input "Yes" at bounding box center [192, 56] width 7 height 7
radio input "true"
click at [193, 242] on input "Yes" at bounding box center [193, 245] width 7 height 7
radio input "true"
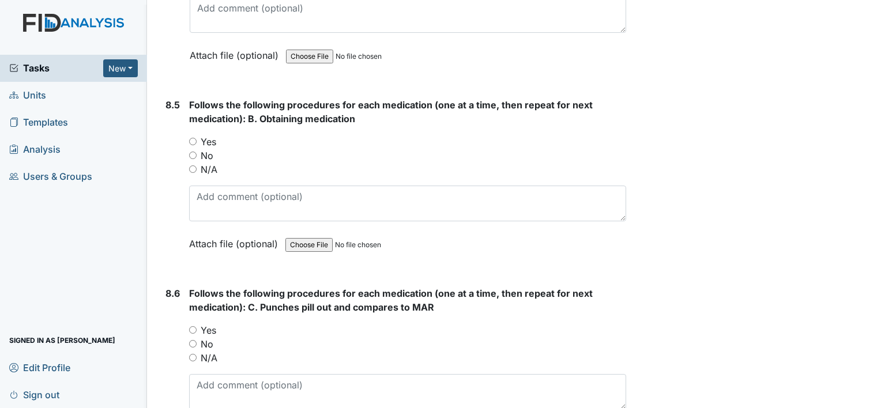
scroll to position [9911, 0]
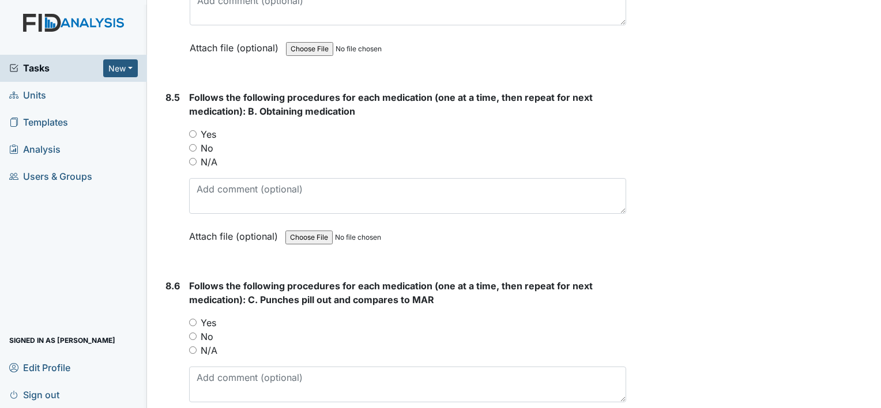
click at [193, 130] on input "Yes" at bounding box center [192, 133] width 7 height 7
radio input "true"
click at [193, 319] on input "Yes" at bounding box center [192, 322] width 7 height 7
radio input "true"
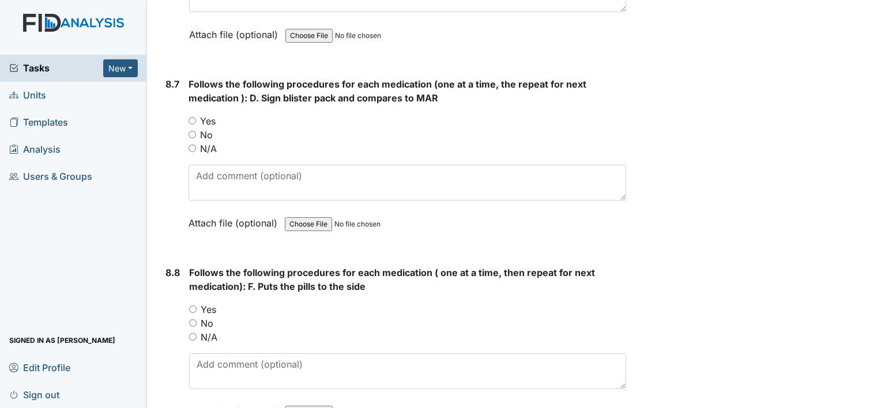
scroll to position [10324, 0]
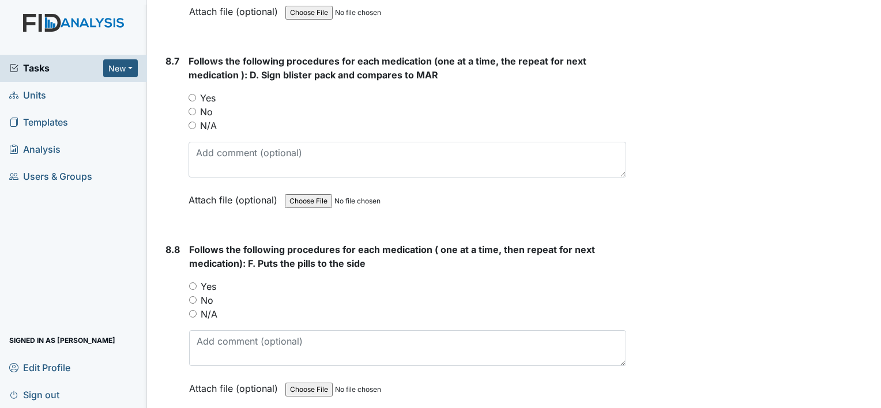
click at [193, 94] on input "Yes" at bounding box center [192, 97] width 7 height 7
radio input "true"
click at [194, 283] on input "Yes" at bounding box center [192, 286] width 7 height 7
radio input "true"
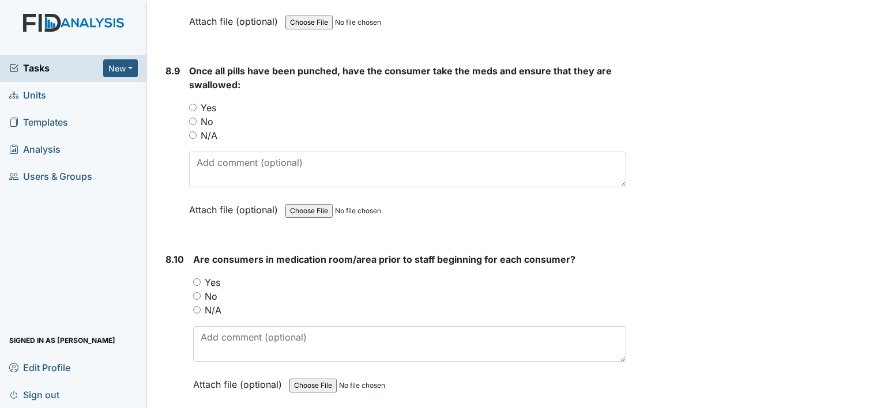
scroll to position [10709, 0]
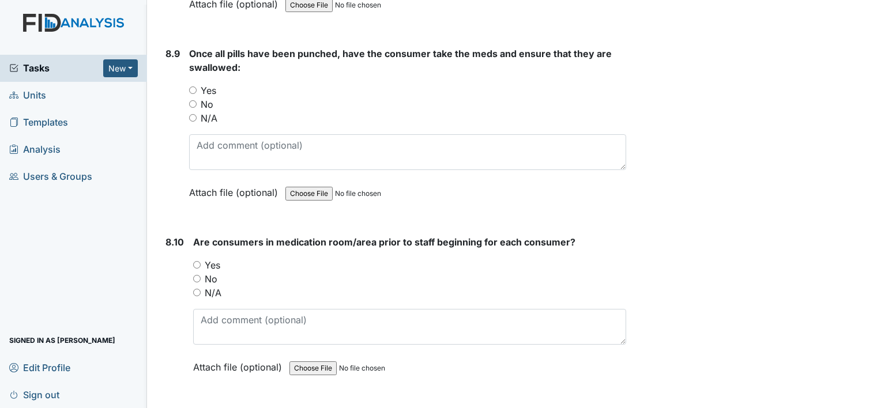
click at [193, 87] on input "Yes" at bounding box center [192, 90] width 7 height 7
radio input "true"
click at [196, 261] on input "Yes" at bounding box center [196, 264] width 7 height 7
radio input "true"
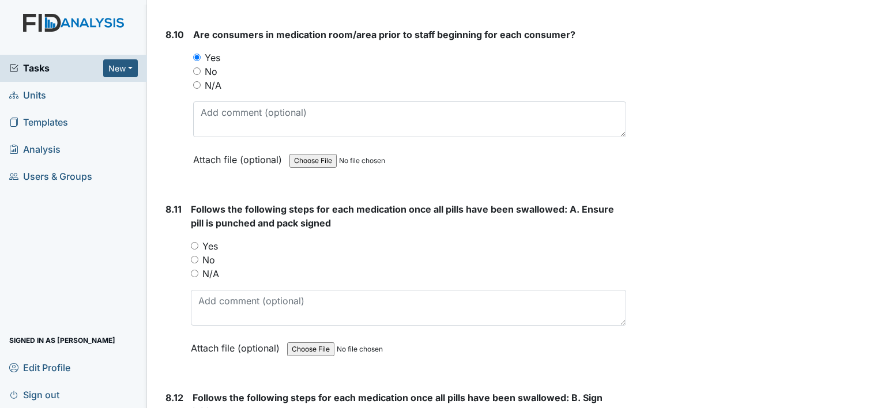
scroll to position [10940, 0]
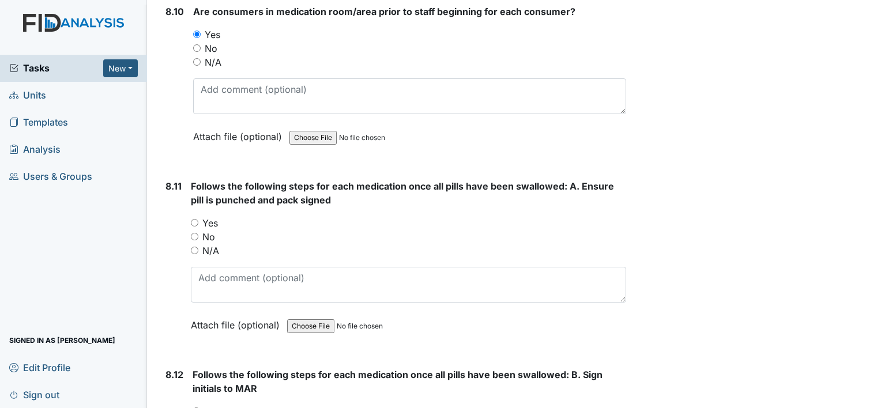
click at [193, 219] on input "Yes" at bounding box center [194, 222] width 7 height 7
radio input "true"
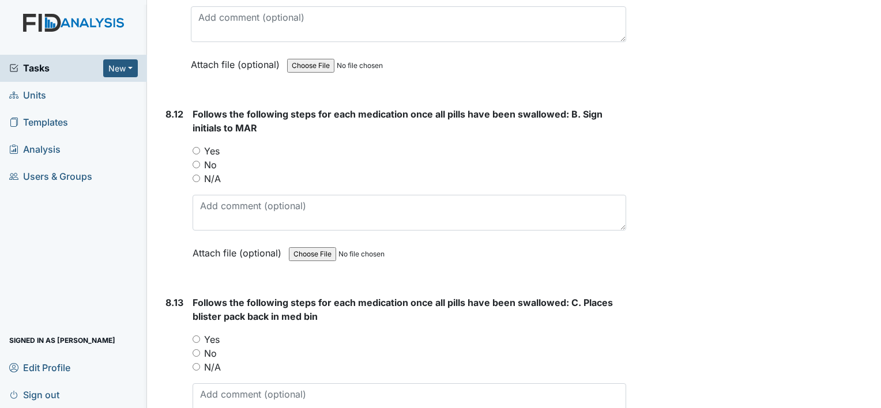
scroll to position [11208, 0]
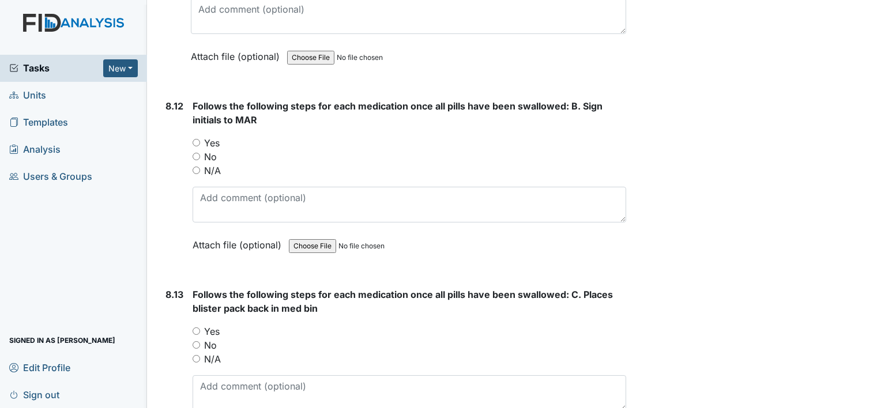
click at [196, 139] on input "Yes" at bounding box center [196, 142] width 7 height 7
radio input "true"
click at [196, 328] on input "Yes" at bounding box center [196, 331] width 7 height 7
radio input "true"
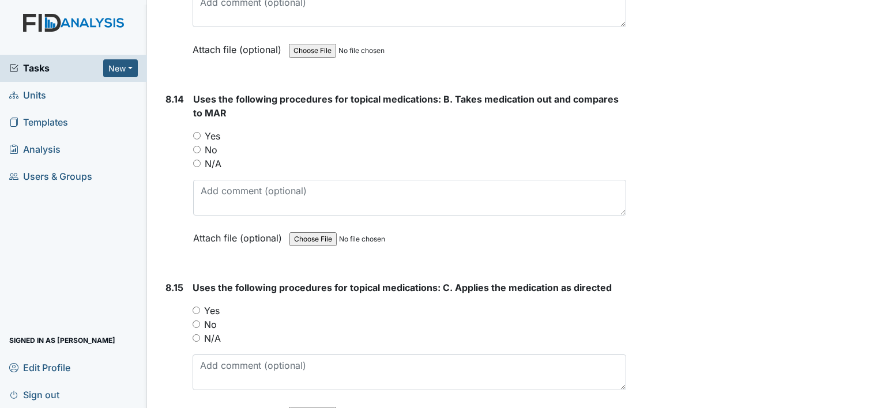
scroll to position [11600, 0]
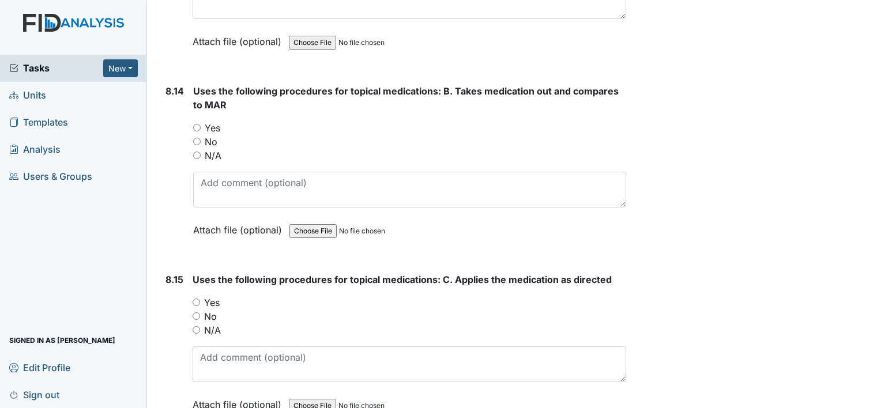
click at [197, 124] on input "Yes" at bounding box center [196, 127] width 7 height 7
radio input "true"
click at [196, 299] on input "Yes" at bounding box center [196, 302] width 7 height 7
radio input "true"
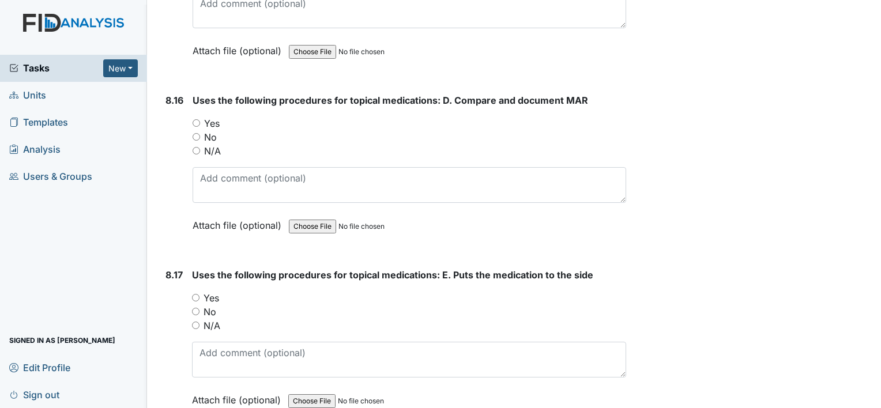
scroll to position [11978, 0]
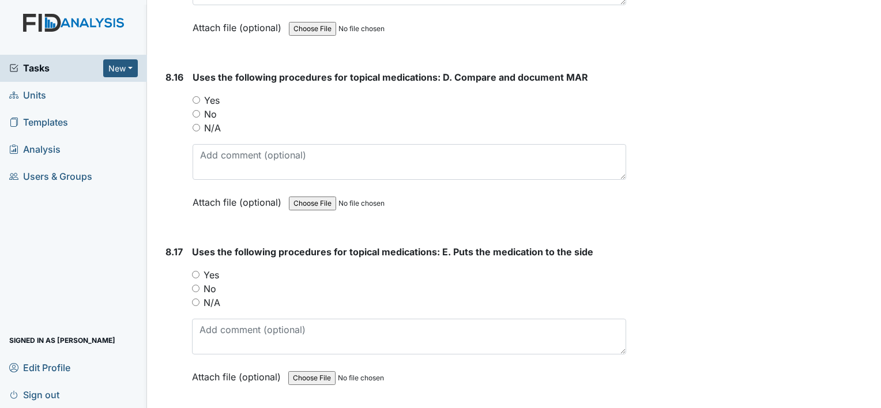
click at [196, 96] on input "Yes" at bounding box center [196, 99] width 7 height 7
radio input "true"
click at [196, 271] on input "Yes" at bounding box center [195, 274] width 7 height 7
radio input "true"
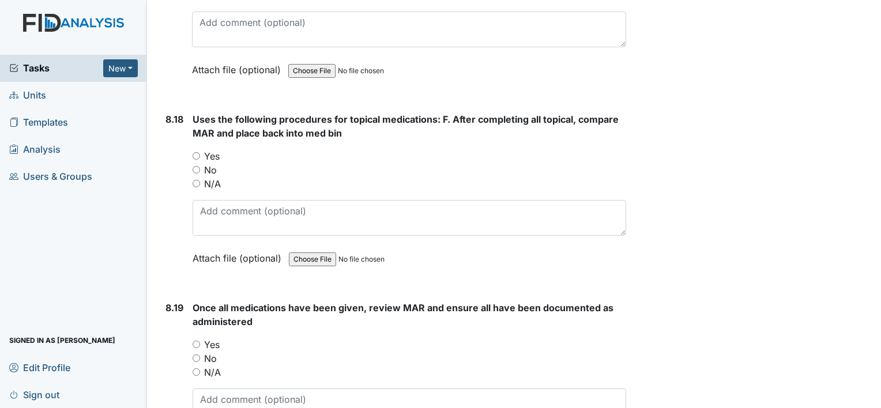
scroll to position [12308, 0]
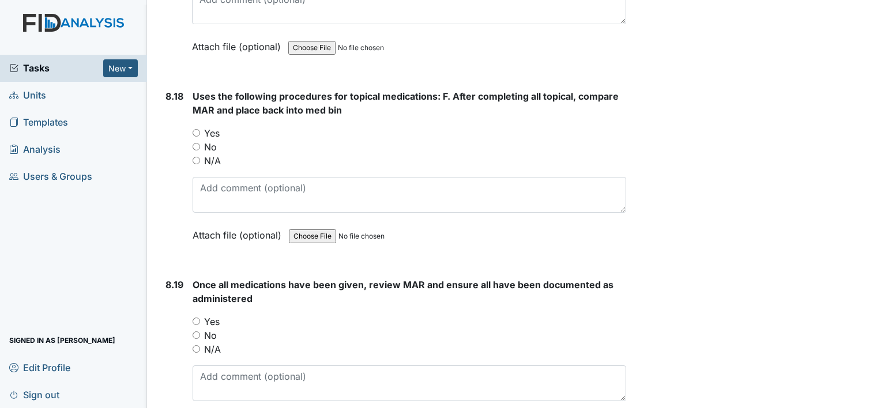
click at [196, 129] on input "Yes" at bounding box center [196, 132] width 7 height 7
radio input "true"
click at [196, 318] on input "Yes" at bounding box center [196, 321] width 7 height 7
radio input "true"
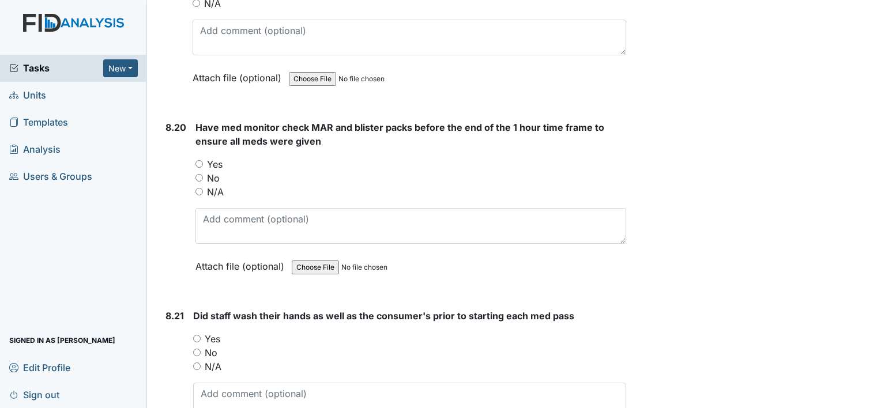
scroll to position [12677, 0]
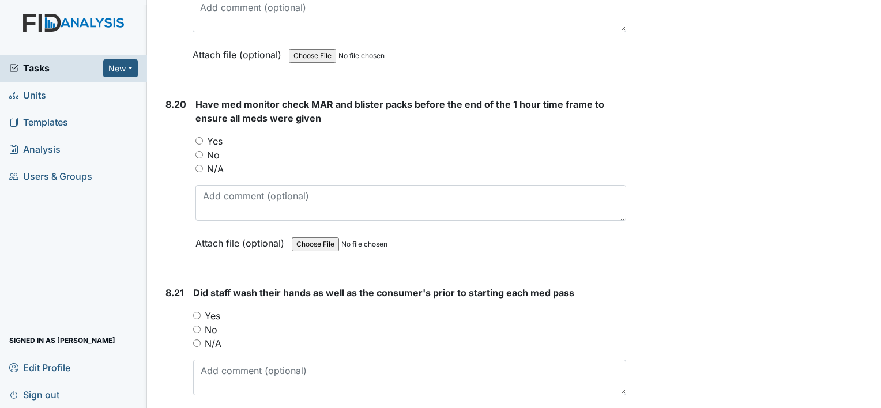
click at [198, 137] on input "Yes" at bounding box center [199, 140] width 7 height 7
radio input "true"
click at [197, 312] on input "Yes" at bounding box center [196, 315] width 7 height 7
radio input "true"
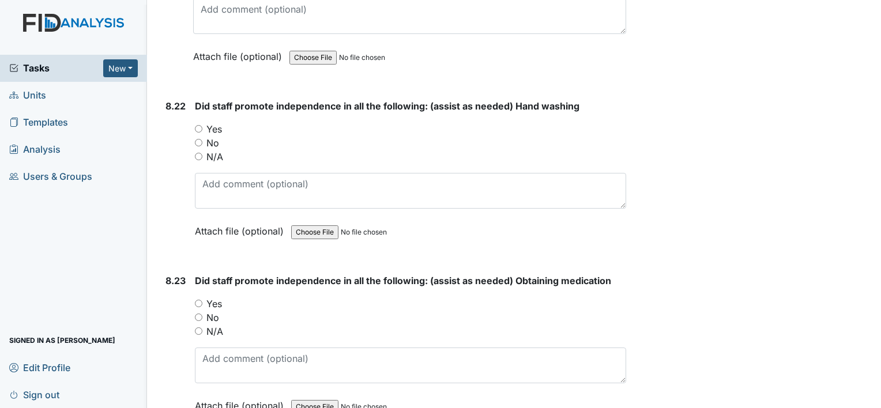
scroll to position [13062, 0]
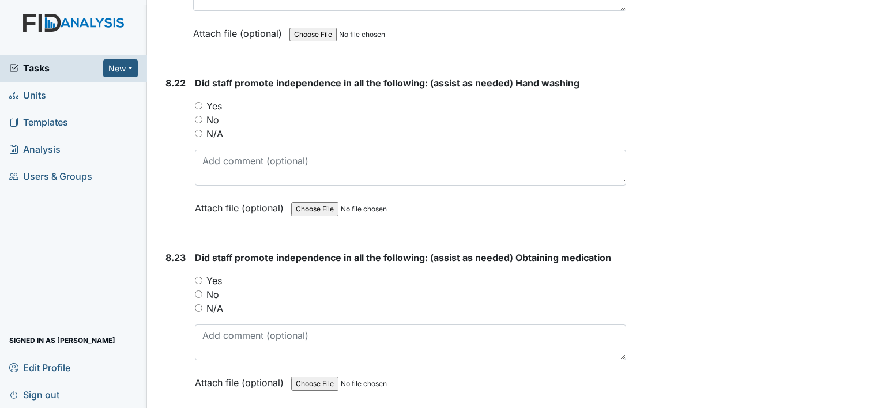
click at [198, 102] on input "Yes" at bounding box center [198, 105] width 7 height 7
radio input "true"
click at [197, 277] on input "Yes" at bounding box center [198, 280] width 7 height 7
radio input "true"
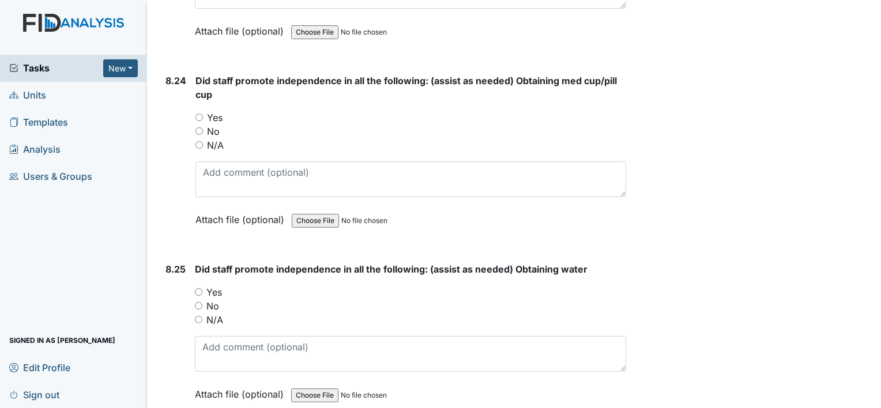
scroll to position [13431, 0]
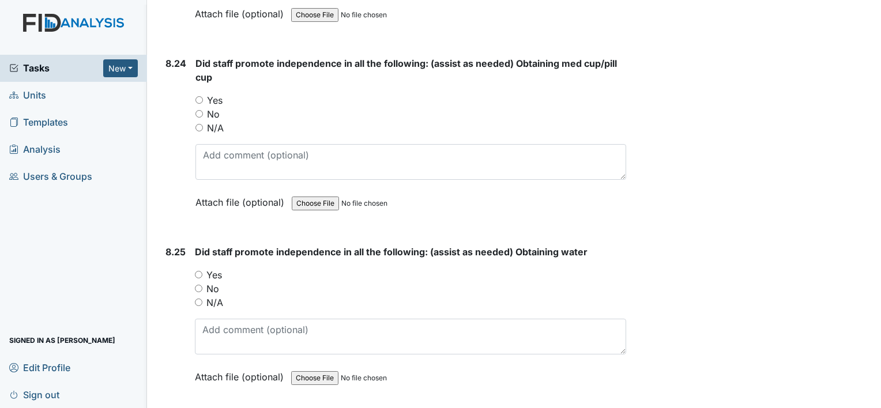
click at [198, 96] on input "Yes" at bounding box center [199, 99] width 7 height 7
radio input "true"
click at [198, 271] on input "Yes" at bounding box center [198, 274] width 7 height 7
radio input "true"
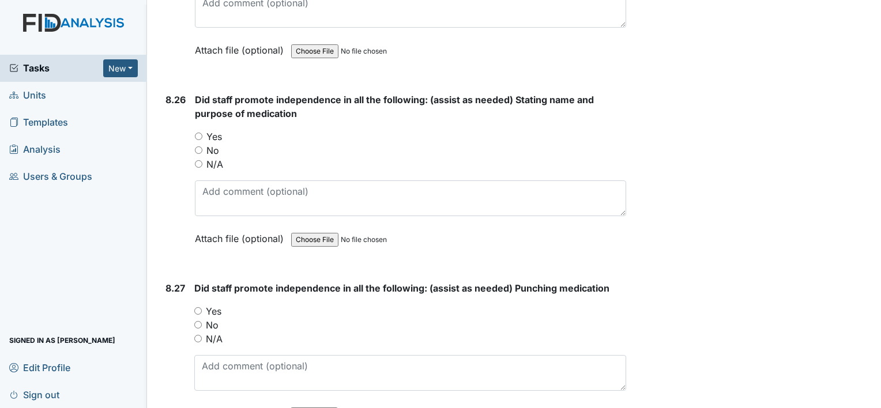
scroll to position [13769, 0]
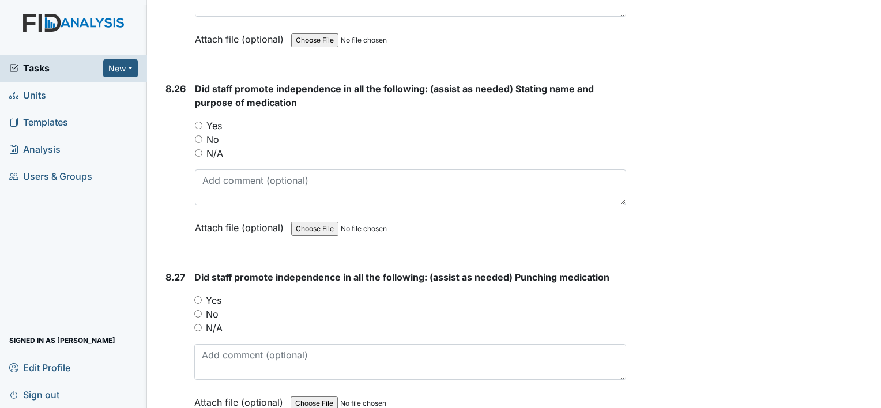
click at [199, 122] on input "Yes" at bounding box center [198, 125] width 7 height 7
radio input "true"
click at [198, 296] on input "Yes" at bounding box center [197, 299] width 7 height 7
radio input "true"
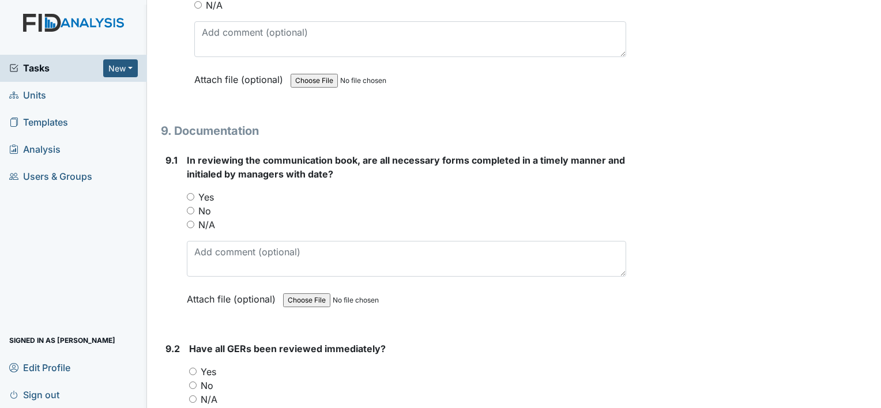
scroll to position [14138, 0]
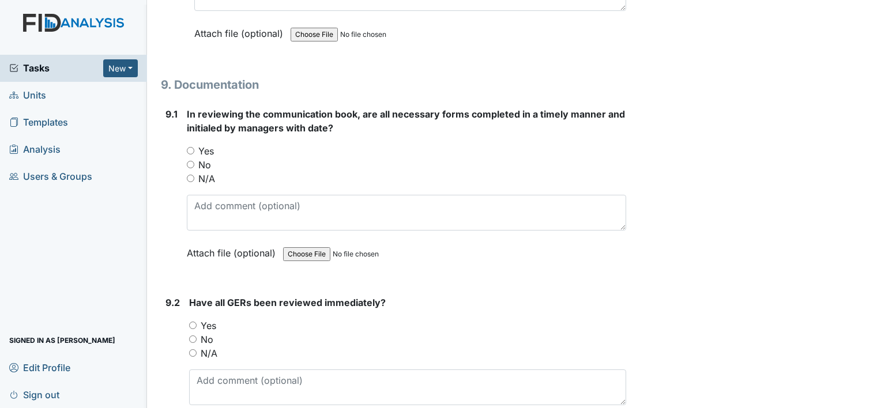
click at [191, 147] on input "Yes" at bounding box center [190, 150] width 7 height 7
radio input "true"
click at [193, 322] on input "Yes" at bounding box center [192, 325] width 7 height 7
radio input "true"
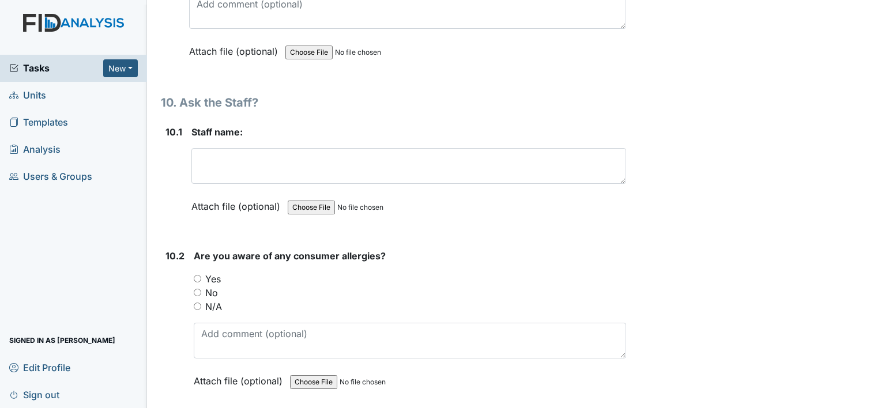
scroll to position [14538, 0]
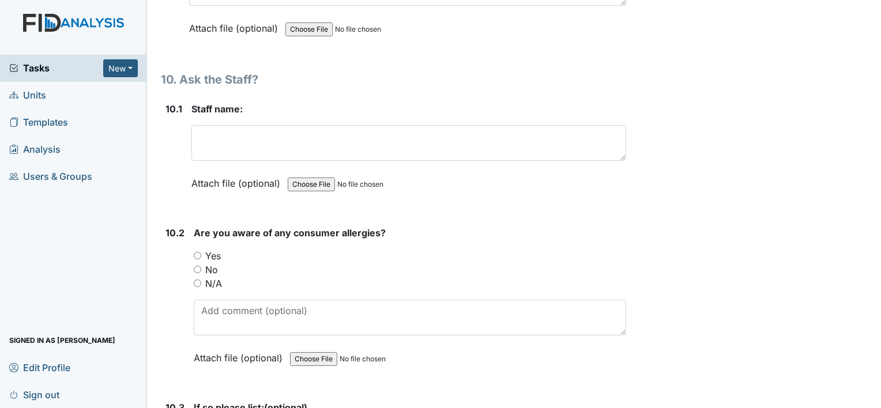
click at [196, 252] on input "Yes" at bounding box center [197, 255] width 7 height 7
radio input "true"
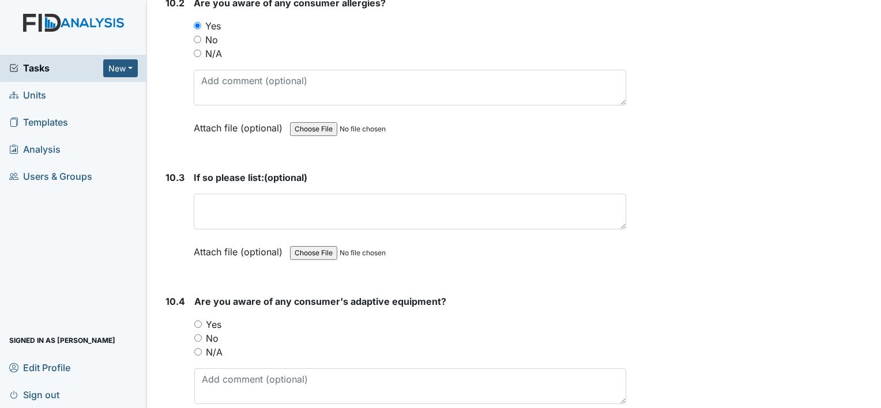
scroll to position [14776, 0]
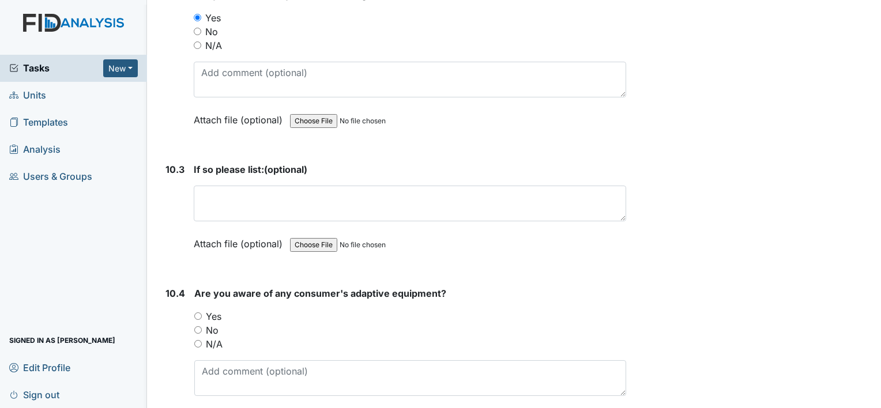
click at [196, 313] on input "Yes" at bounding box center [197, 316] width 7 height 7
radio input "true"
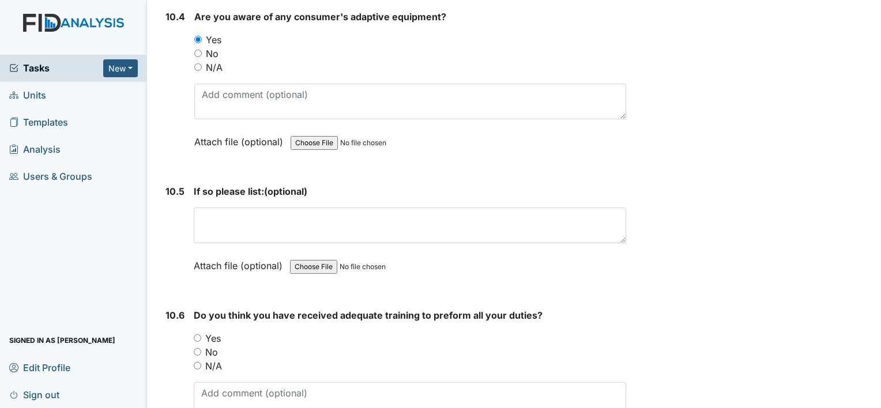
scroll to position [15076, 0]
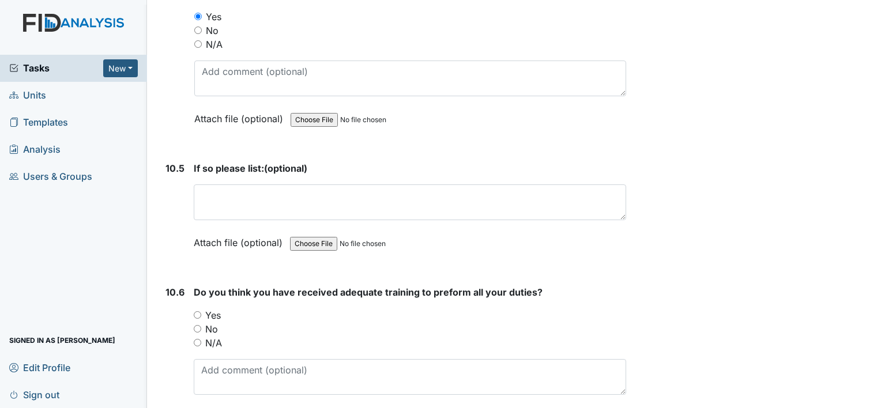
click at [196, 311] on input "Yes" at bounding box center [197, 314] width 7 height 7
radio input "true"
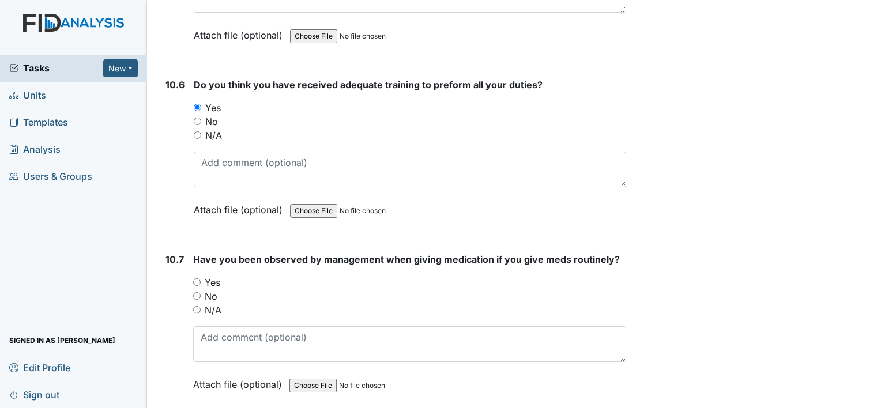
scroll to position [15307, 0]
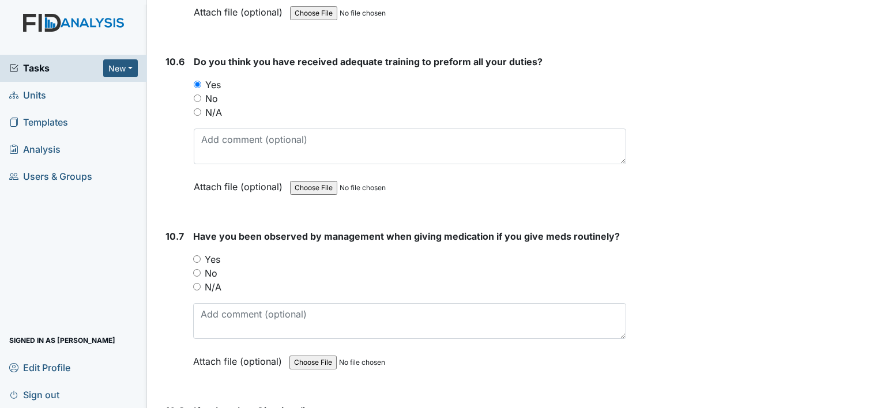
click at [196, 255] on input "Yes" at bounding box center [196, 258] width 7 height 7
radio input "true"
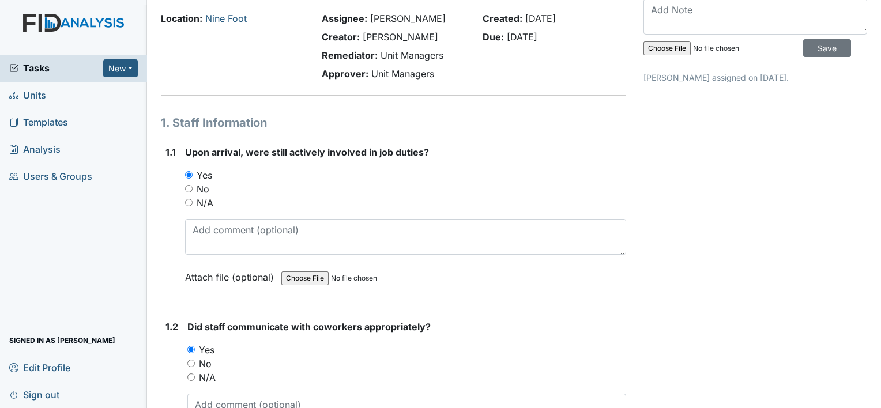
scroll to position [0, 0]
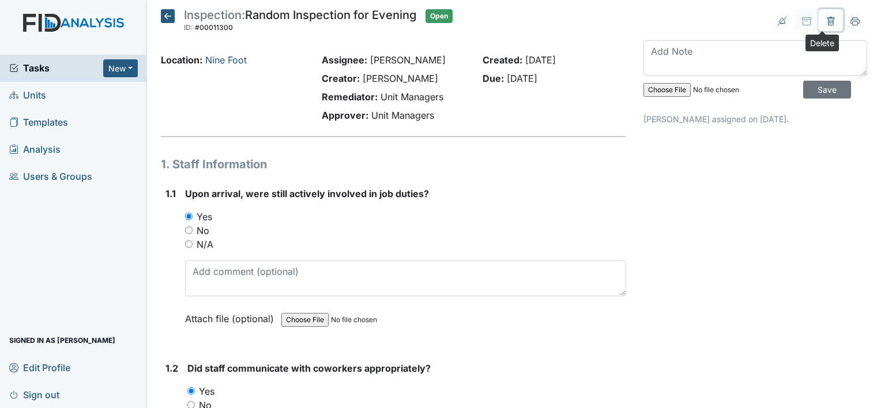
click at [826, 20] on icon at bounding box center [830, 21] width 9 height 9
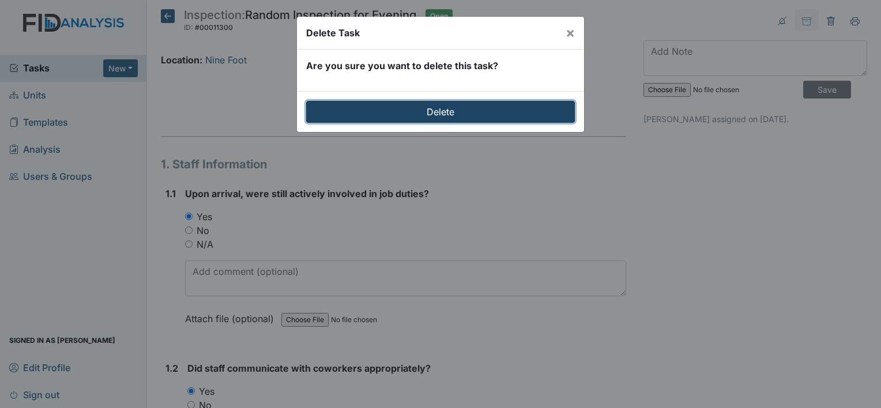
click at [544, 115] on input "Delete" at bounding box center [440, 112] width 269 height 22
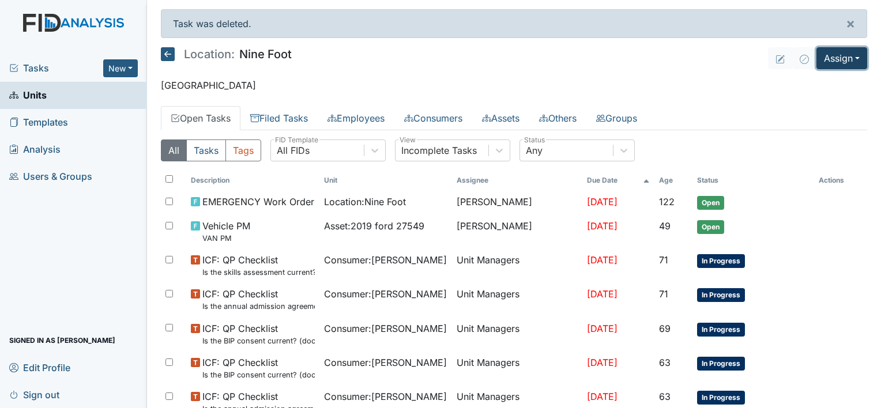
click at [834, 60] on button "Assign" at bounding box center [842, 58] width 51 height 22
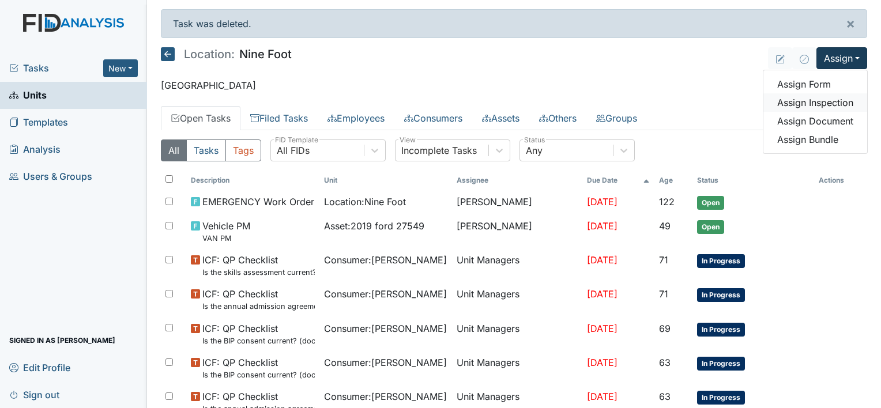
click at [819, 102] on link "Assign Inspection" at bounding box center [816, 102] width 104 height 18
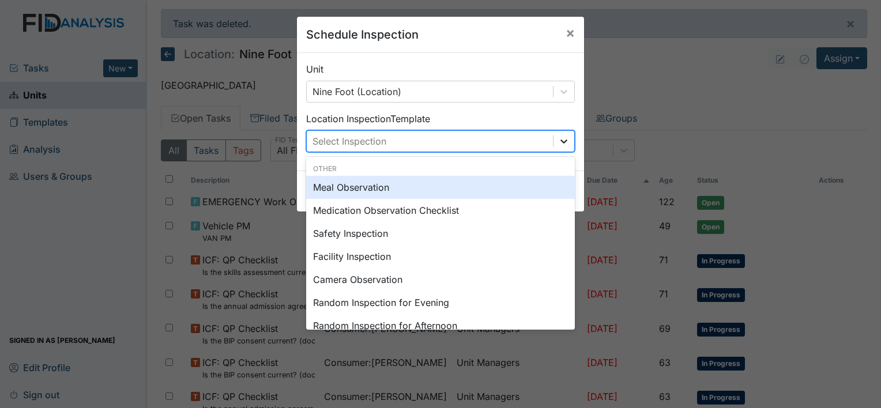
click at [561, 141] on icon at bounding box center [564, 142] width 7 height 4
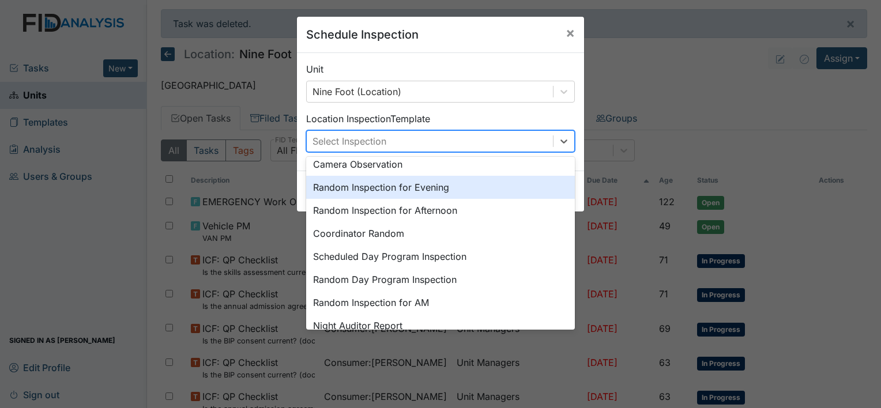
scroll to position [138, 0]
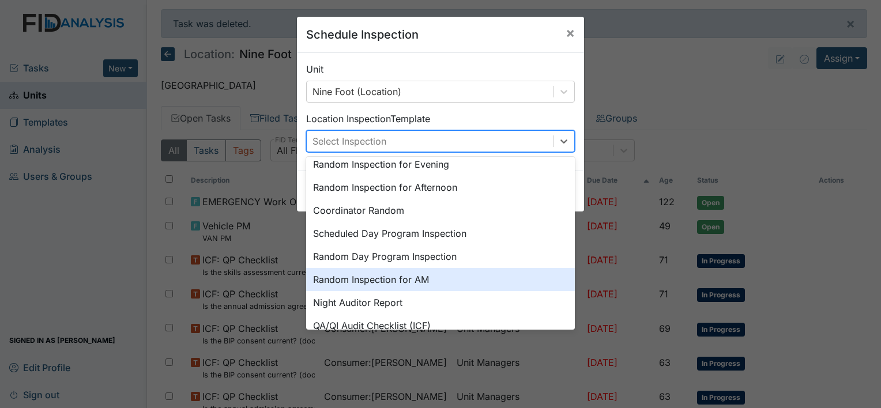
click at [401, 277] on div "Random Inspection for AM" at bounding box center [440, 279] width 269 height 23
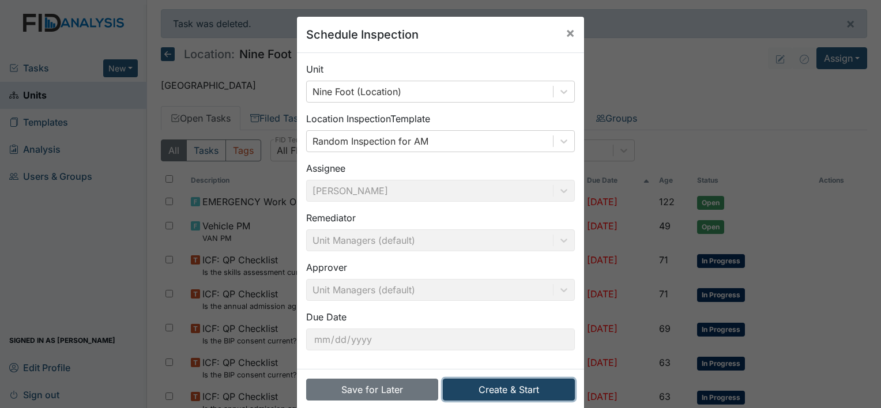
click at [487, 389] on button "Create & Start" at bounding box center [509, 390] width 132 height 22
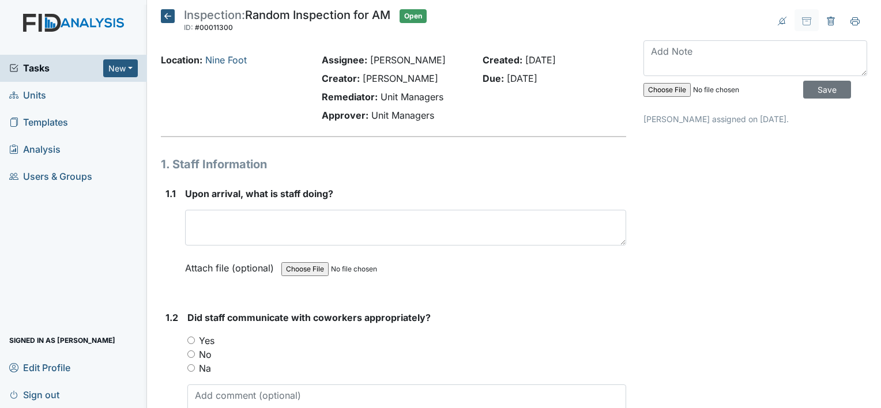
click at [166, 13] on icon at bounding box center [168, 16] width 14 height 14
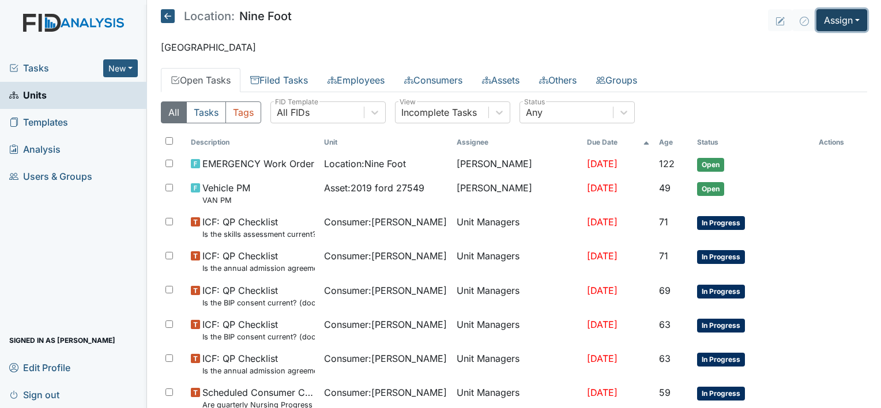
click at [825, 21] on button "Assign" at bounding box center [842, 20] width 51 height 22
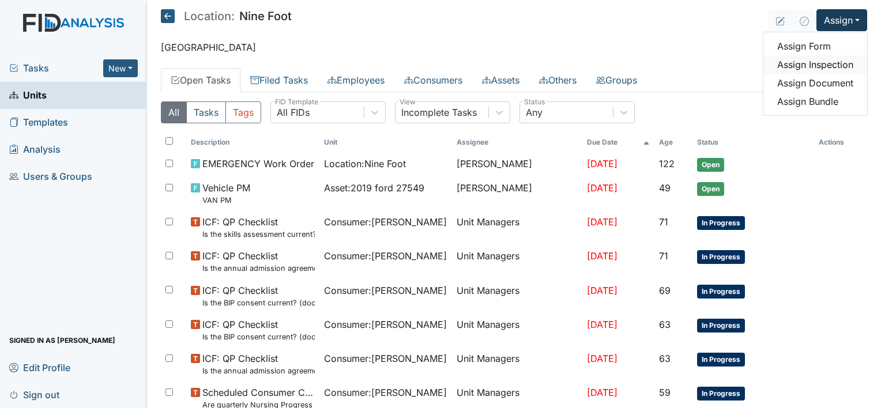
click at [815, 65] on link "Assign Inspection" at bounding box center [816, 64] width 104 height 18
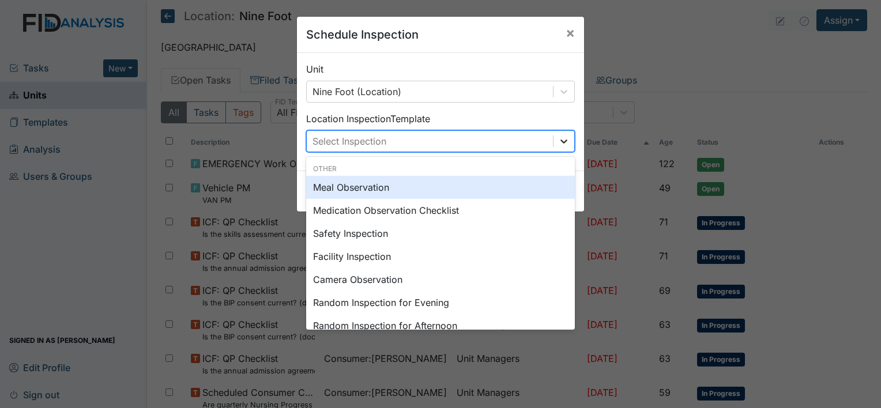
click at [561, 137] on icon at bounding box center [564, 142] width 12 height 12
click at [355, 189] on div "Meal Observation" at bounding box center [440, 187] width 269 height 23
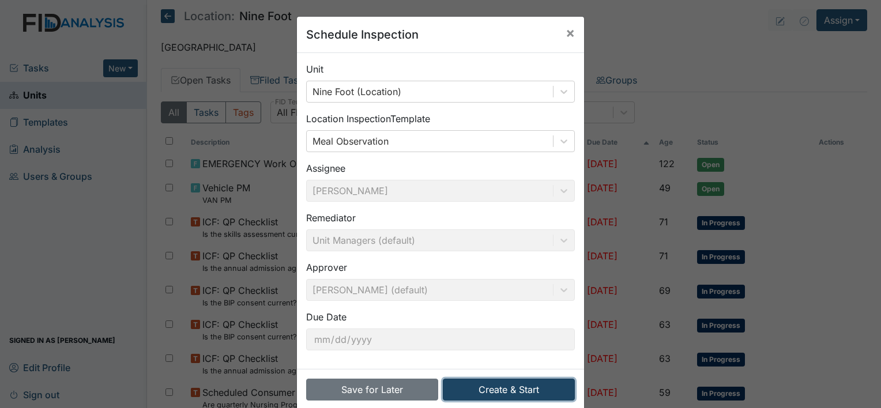
click at [489, 388] on button "Create & Start" at bounding box center [509, 390] width 132 height 22
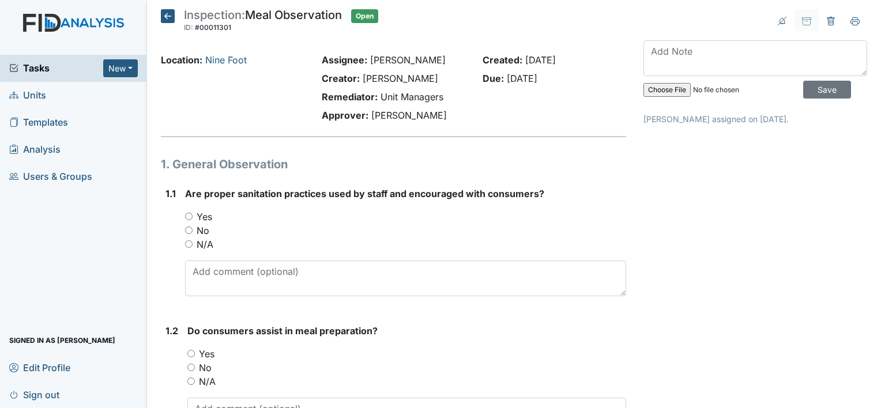
click at [187, 219] on input "Yes" at bounding box center [188, 216] width 7 height 7
radio input "true"
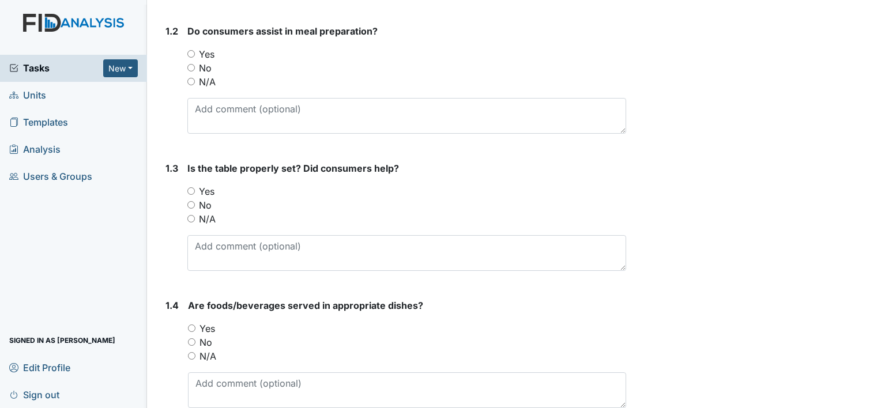
scroll to position [323, 0]
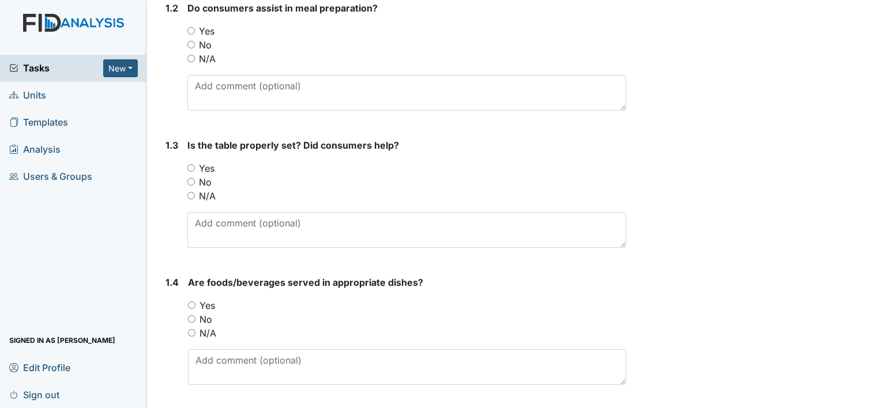
click at [191, 44] on input "No" at bounding box center [190, 44] width 7 height 7
radio input "true"
click at [193, 167] on input "Yes" at bounding box center [190, 167] width 7 height 7
radio input "true"
click at [191, 303] on input "Yes" at bounding box center [191, 305] width 7 height 7
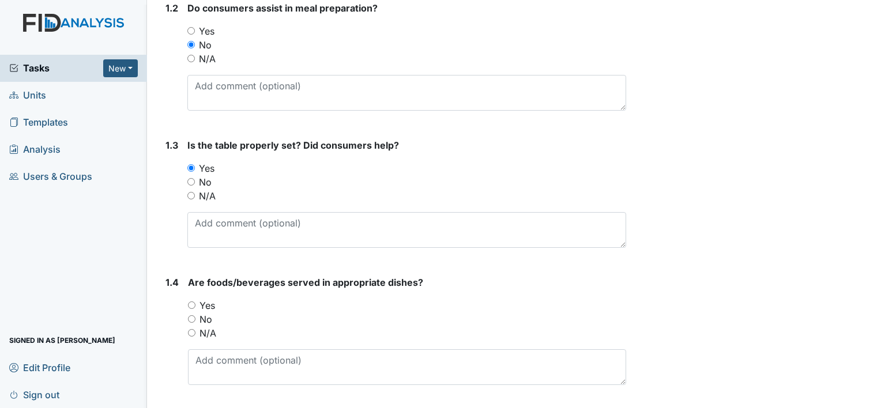
radio input "true"
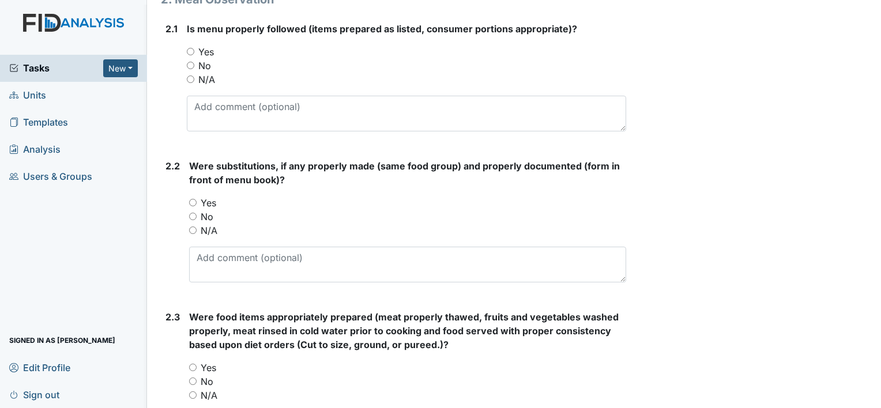
scroll to position [746, 0]
click at [191, 48] on input "Yes" at bounding box center [190, 50] width 7 height 7
radio input "true"
click at [191, 215] on input "No" at bounding box center [192, 215] width 7 height 7
radio input "true"
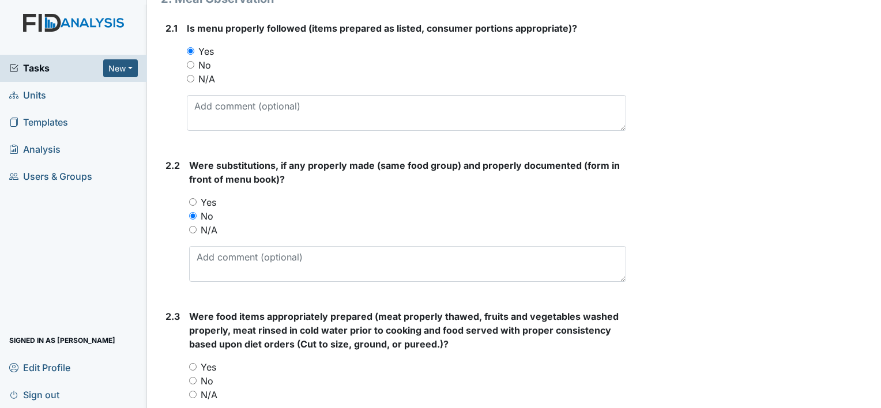
scroll to position [769, 0]
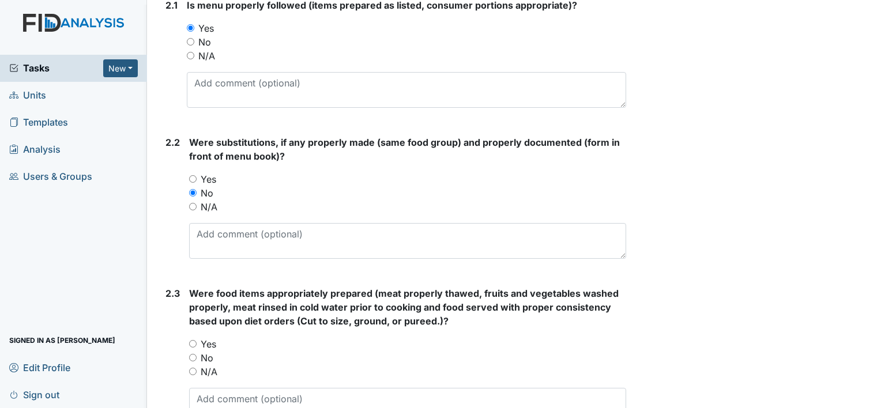
click at [190, 176] on input "Yes" at bounding box center [192, 178] width 7 height 7
radio input "true"
click at [193, 341] on input "Yes" at bounding box center [192, 343] width 7 height 7
radio input "true"
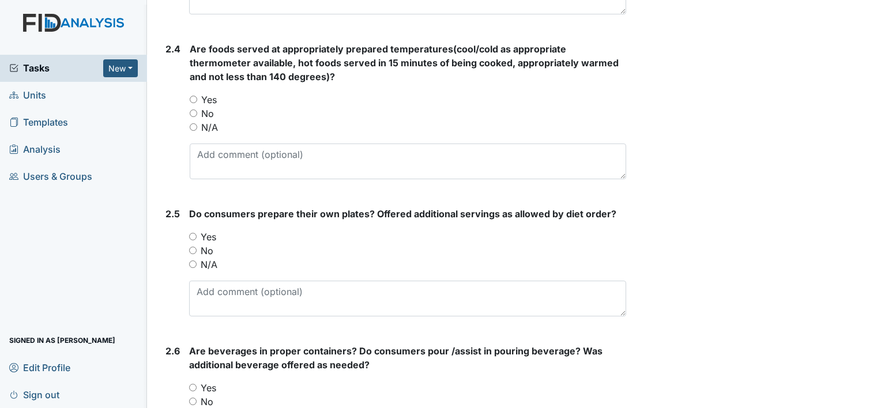
scroll to position [1184, 0]
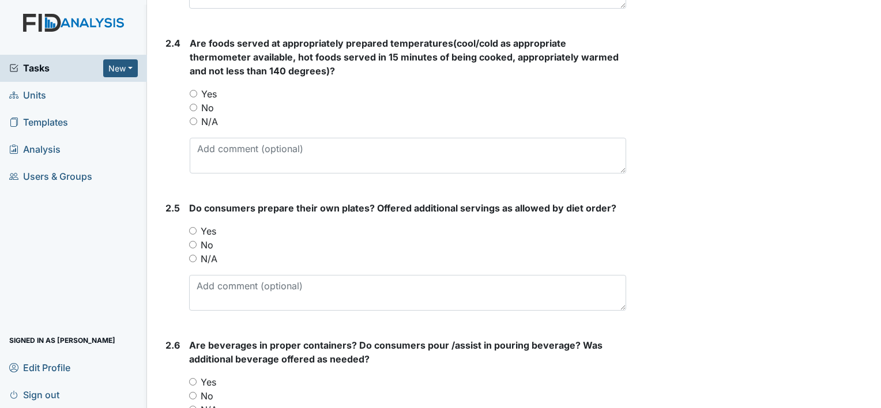
click at [194, 92] on input "Yes" at bounding box center [193, 93] width 7 height 7
radio input "true"
click at [193, 241] on input "No" at bounding box center [192, 244] width 7 height 7
radio input "true"
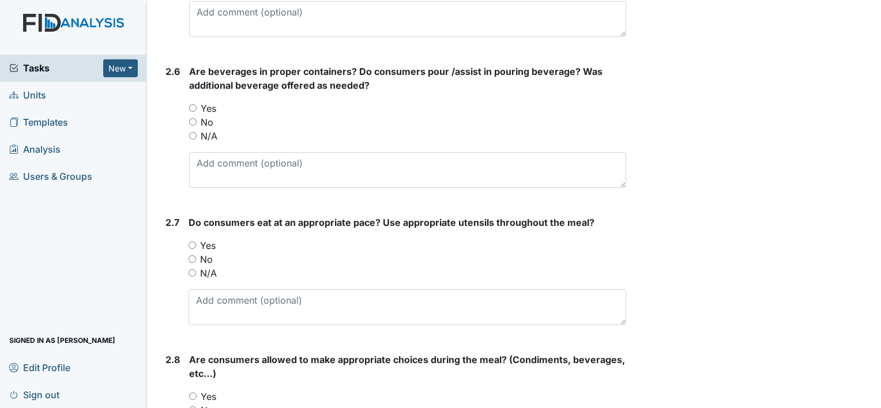
scroll to position [1461, 0]
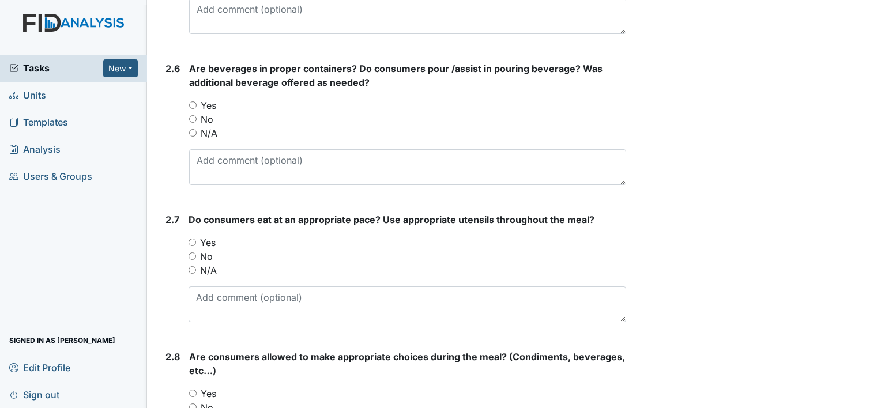
click at [194, 118] on input "No" at bounding box center [192, 118] width 7 height 7
radio input "true"
click at [191, 239] on input "Yes" at bounding box center [192, 242] width 7 height 7
radio input "true"
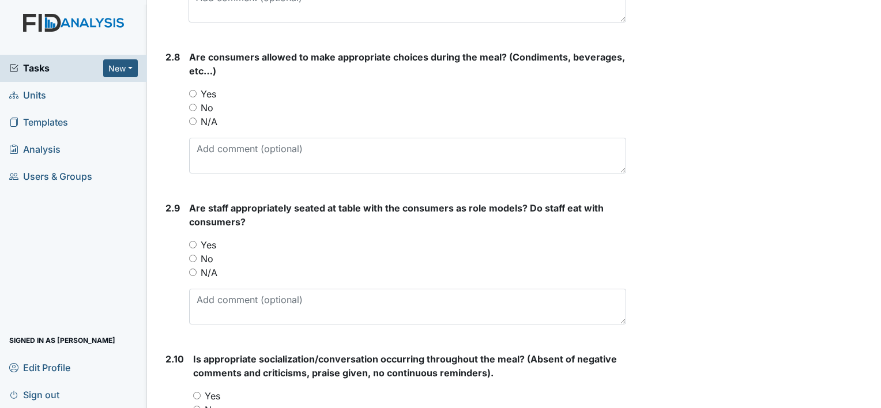
scroll to position [1784, 0]
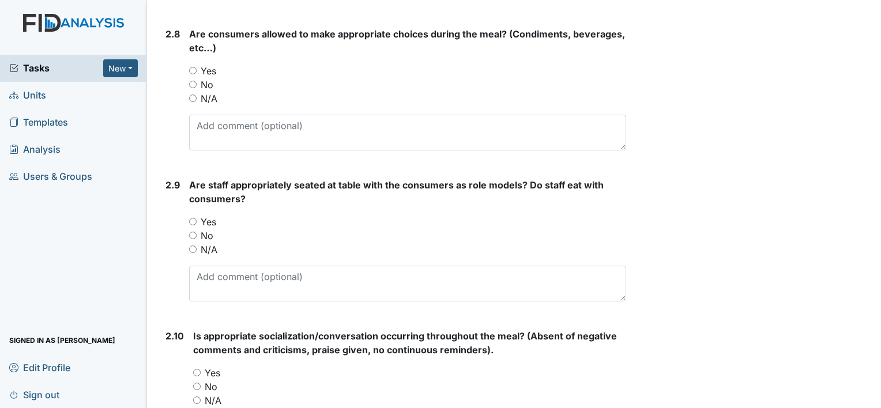
click at [193, 67] on input "Yes" at bounding box center [192, 70] width 7 height 7
radio input "true"
click at [191, 219] on input "Yes" at bounding box center [192, 221] width 7 height 7
radio input "true"
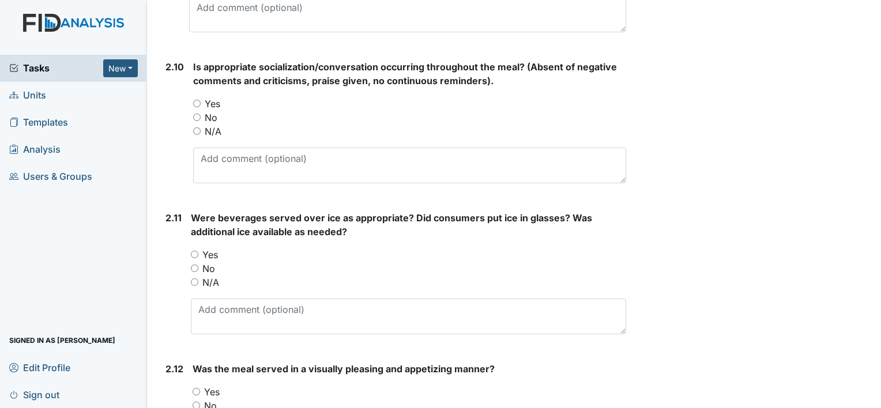
scroll to position [2076, 0]
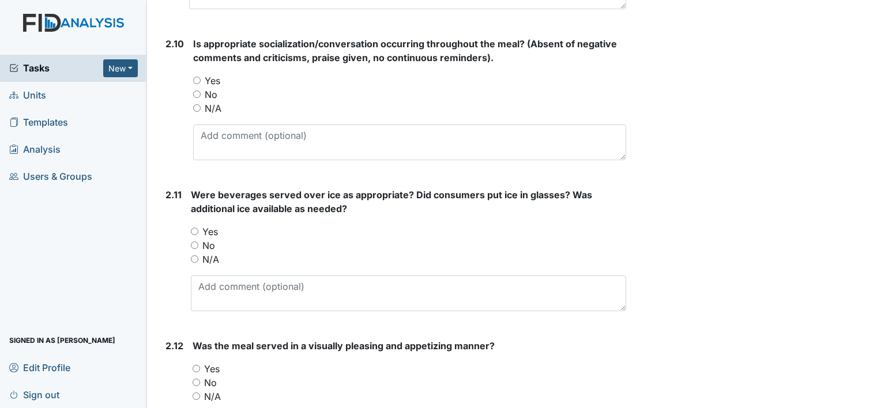
click at [197, 77] on input "Yes" at bounding box center [196, 80] width 7 height 7
radio input "true"
click at [194, 242] on input "No" at bounding box center [194, 245] width 7 height 7
radio input "true"
click at [197, 365] on input "Yes" at bounding box center [196, 368] width 7 height 7
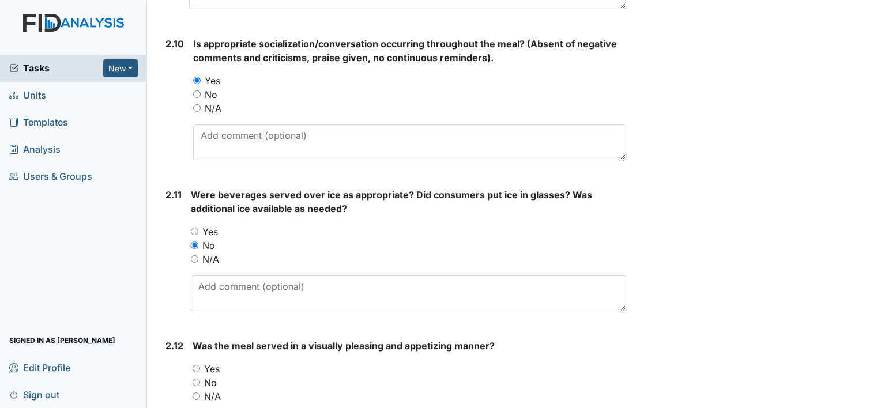
radio input "true"
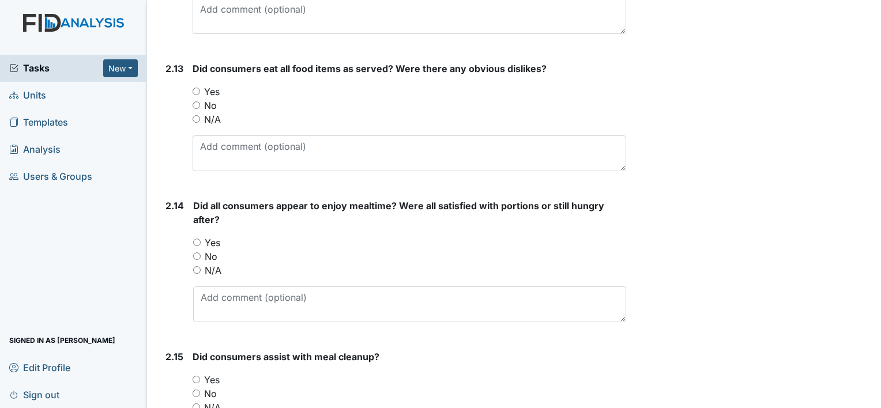
scroll to position [2514, 0]
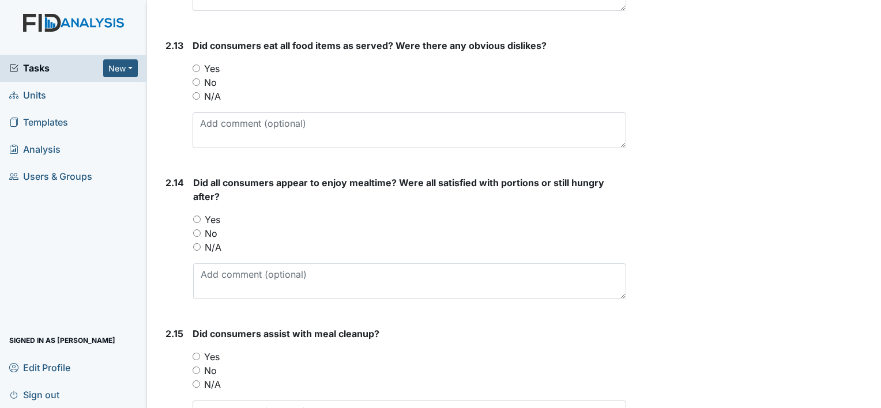
click at [196, 65] on input "Yes" at bounding box center [196, 68] width 7 height 7
radio input "true"
click at [195, 216] on input "Yes" at bounding box center [196, 219] width 7 height 7
radio input "true"
click at [194, 353] on input "Yes" at bounding box center [196, 356] width 7 height 7
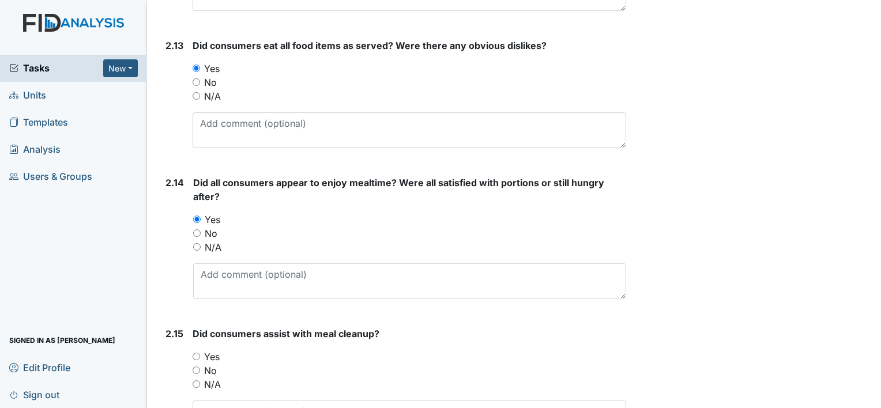
radio input "true"
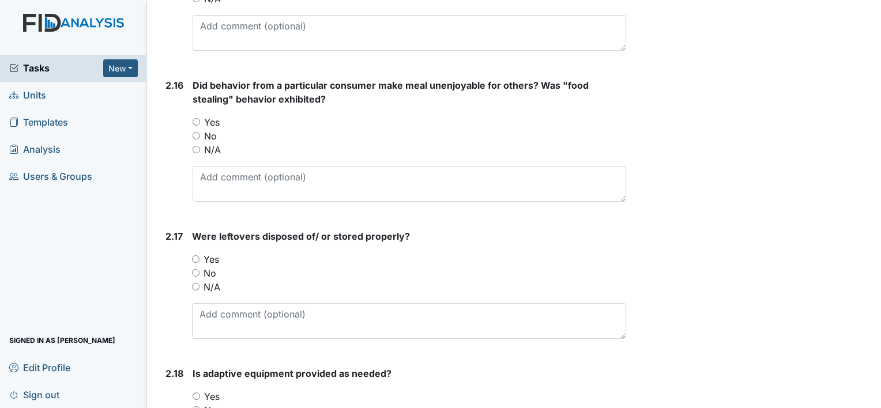
scroll to position [2906, 0]
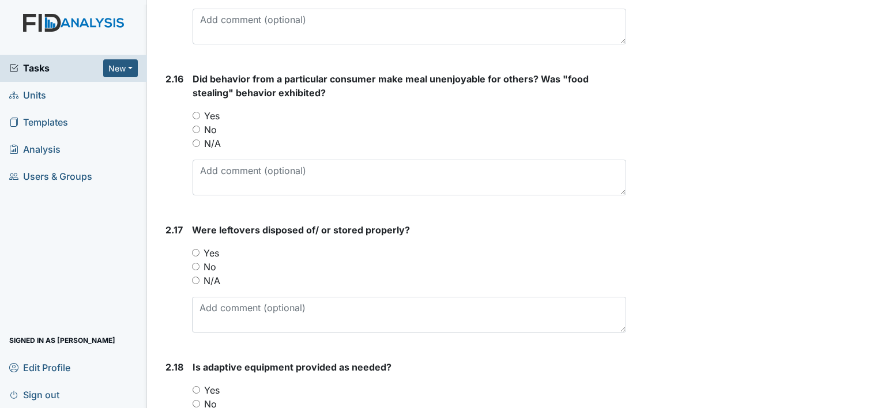
click at [194, 126] on input "No" at bounding box center [196, 129] width 7 height 7
radio input "true"
click at [194, 249] on input "Yes" at bounding box center [195, 252] width 7 height 7
radio input "true"
click at [198, 386] on input "Yes" at bounding box center [196, 389] width 7 height 7
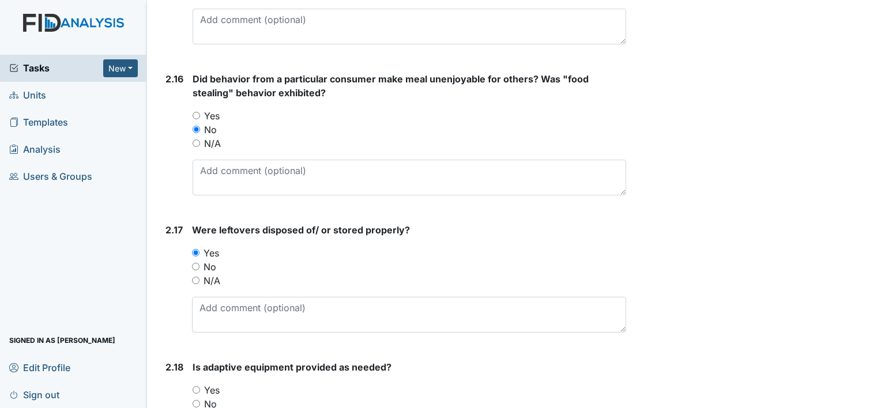
radio input "true"
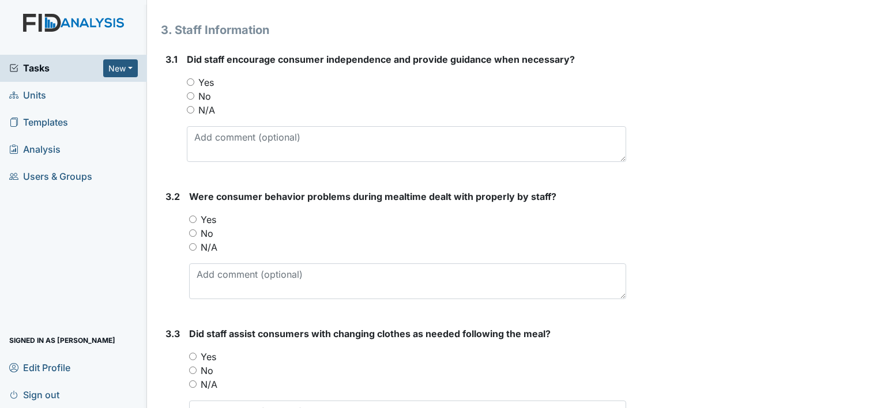
scroll to position [3406, 0]
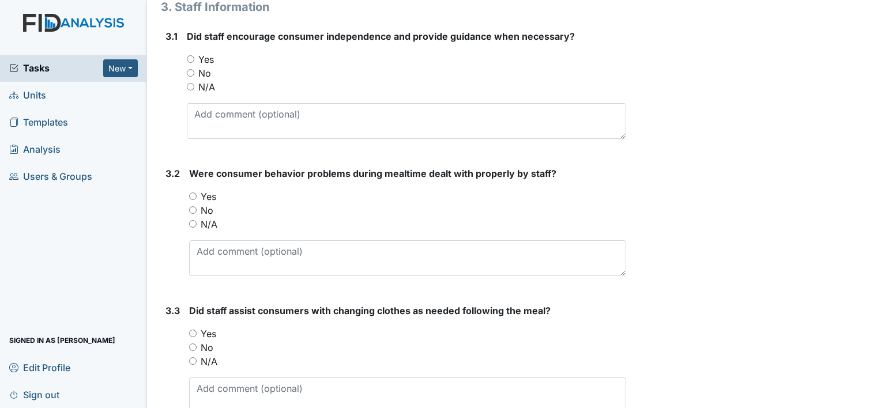
click at [191, 55] on input "Yes" at bounding box center [190, 58] width 7 height 7
radio input "true"
click at [192, 193] on input "Yes" at bounding box center [192, 196] width 7 height 7
radio input "true"
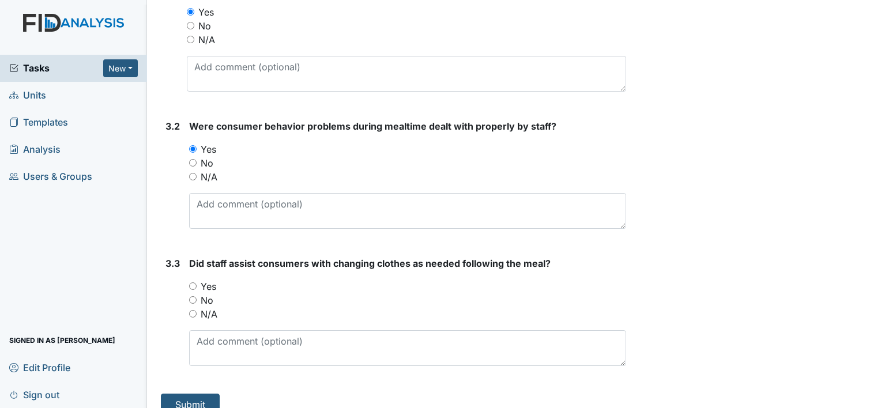
scroll to position [3463, 0]
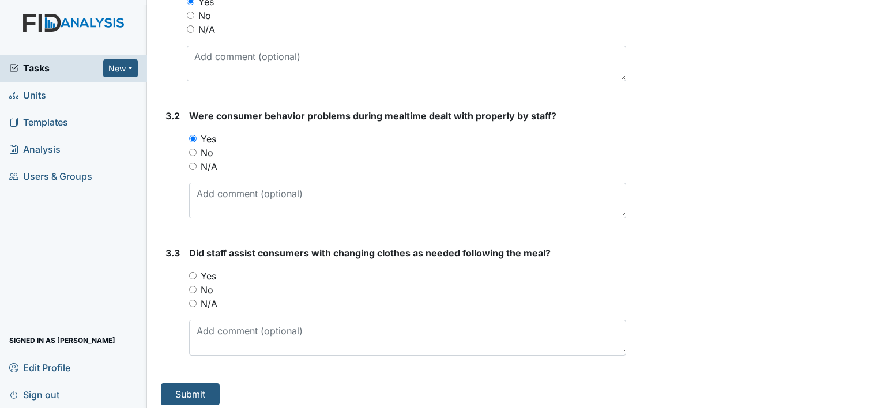
click at [192, 272] on input "Yes" at bounding box center [192, 275] width 7 height 7
radio input "true"
click at [190, 388] on button "Submit" at bounding box center [190, 395] width 59 height 22
